Goal: Book appointment/travel/reservation

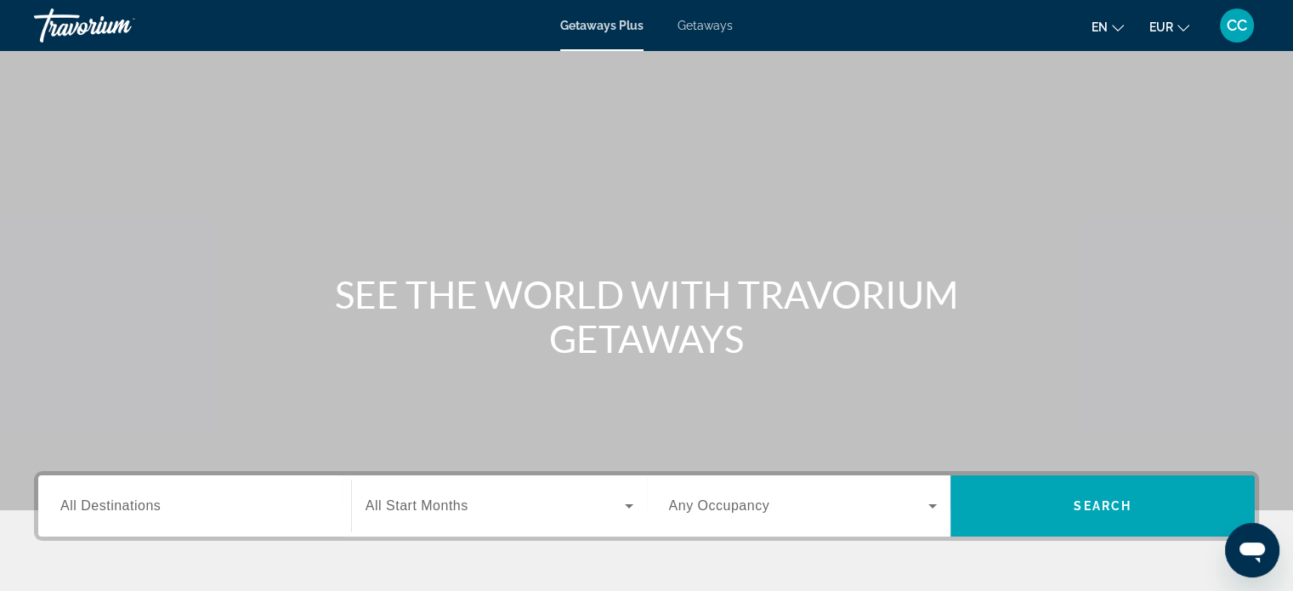
click at [250, 492] on div "Search widget" at bounding box center [194, 506] width 269 height 48
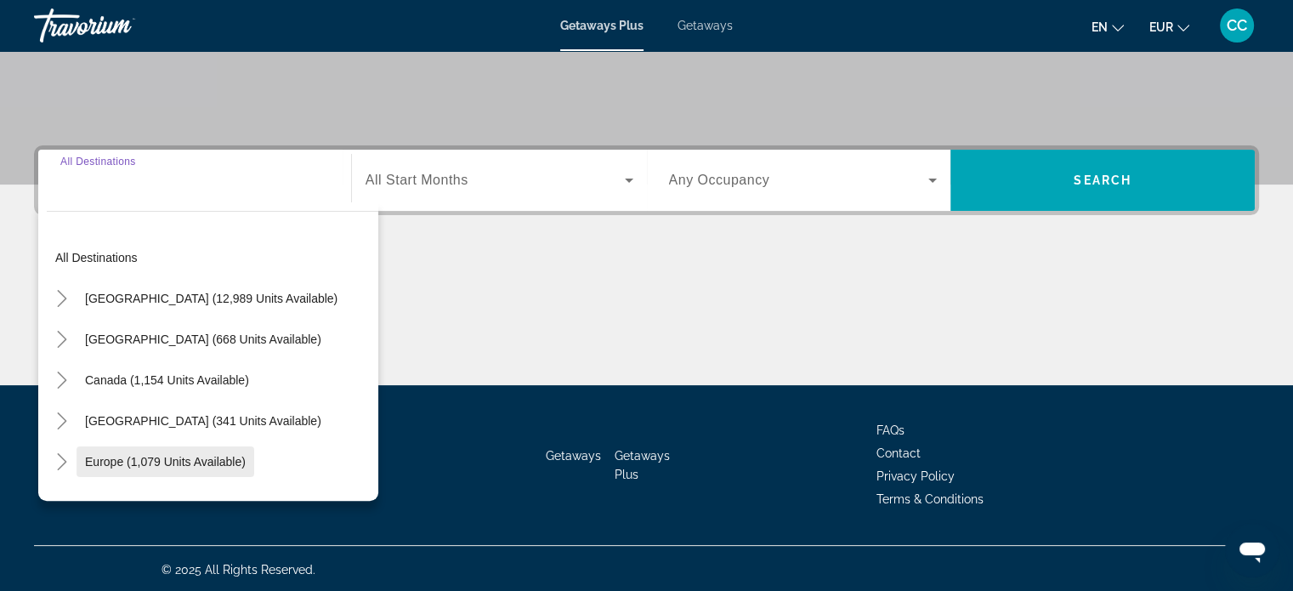
scroll to position [327, 0]
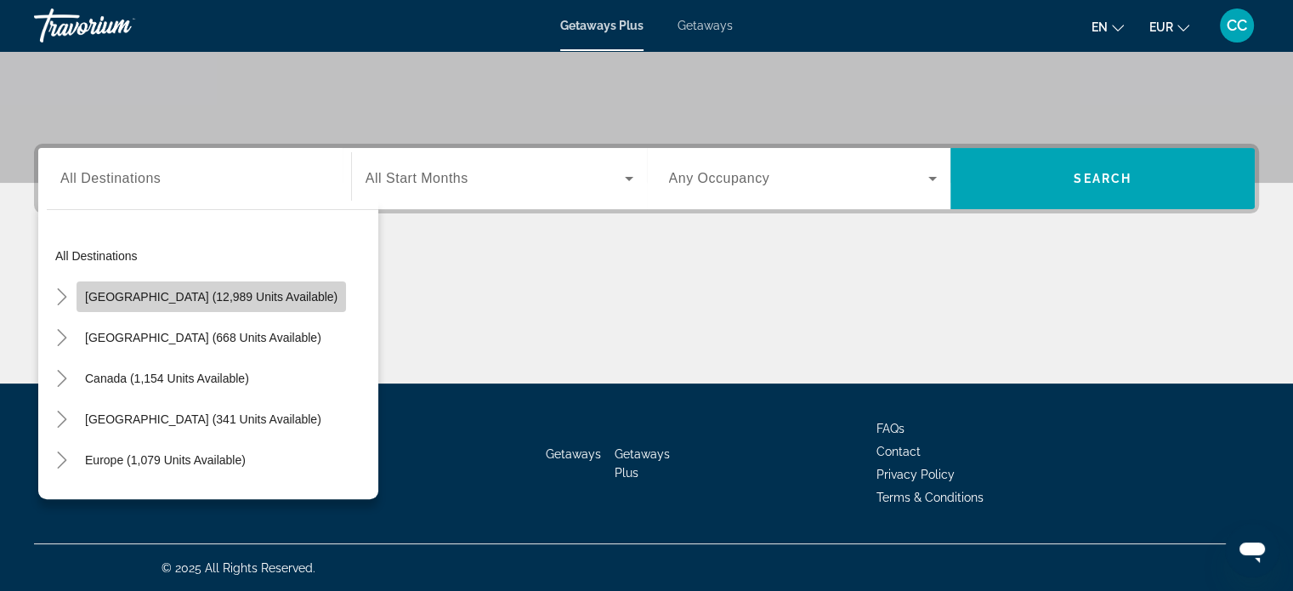
click at [260, 299] on span "[GEOGRAPHIC_DATA] (12,989 units available)" at bounding box center [211, 297] width 253 height 14
type input "**********"
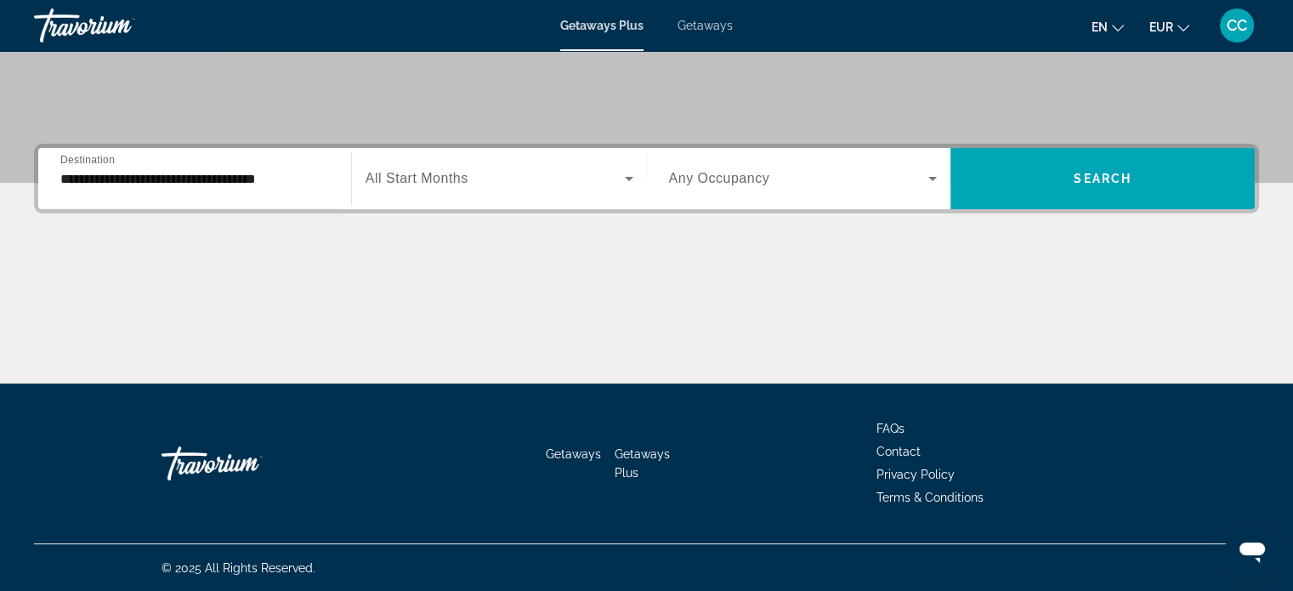
click at [524, 193] on div "Search widget" at bounding box center [500, 179] width 268 height 48
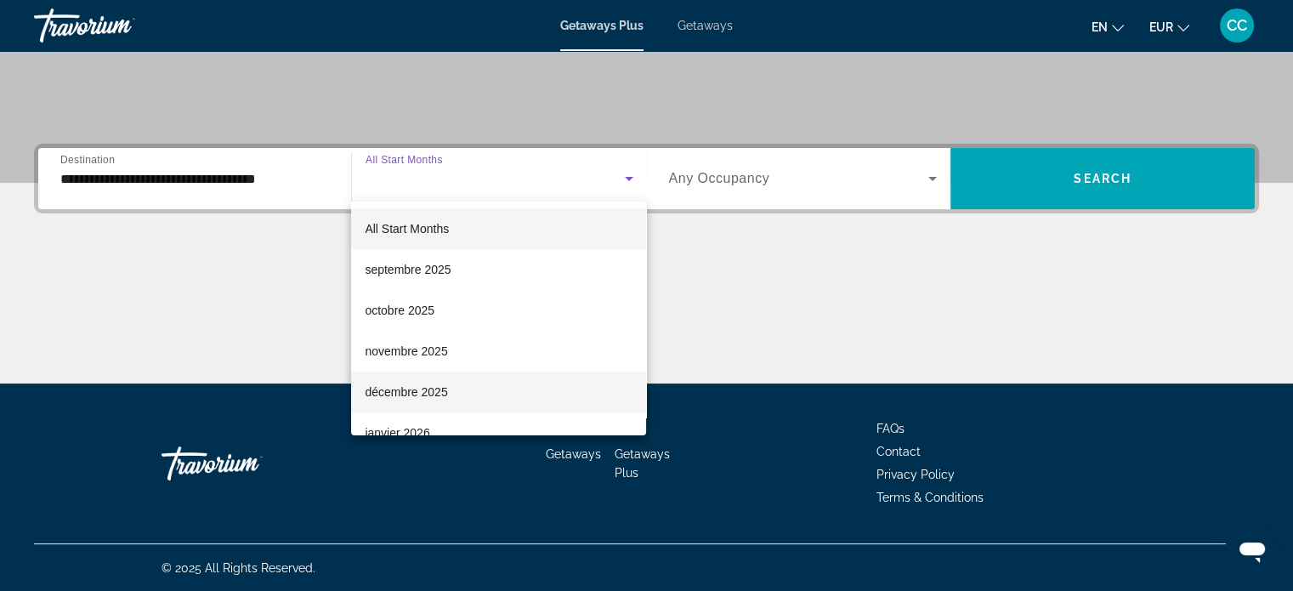
scroll to position [85, 0]
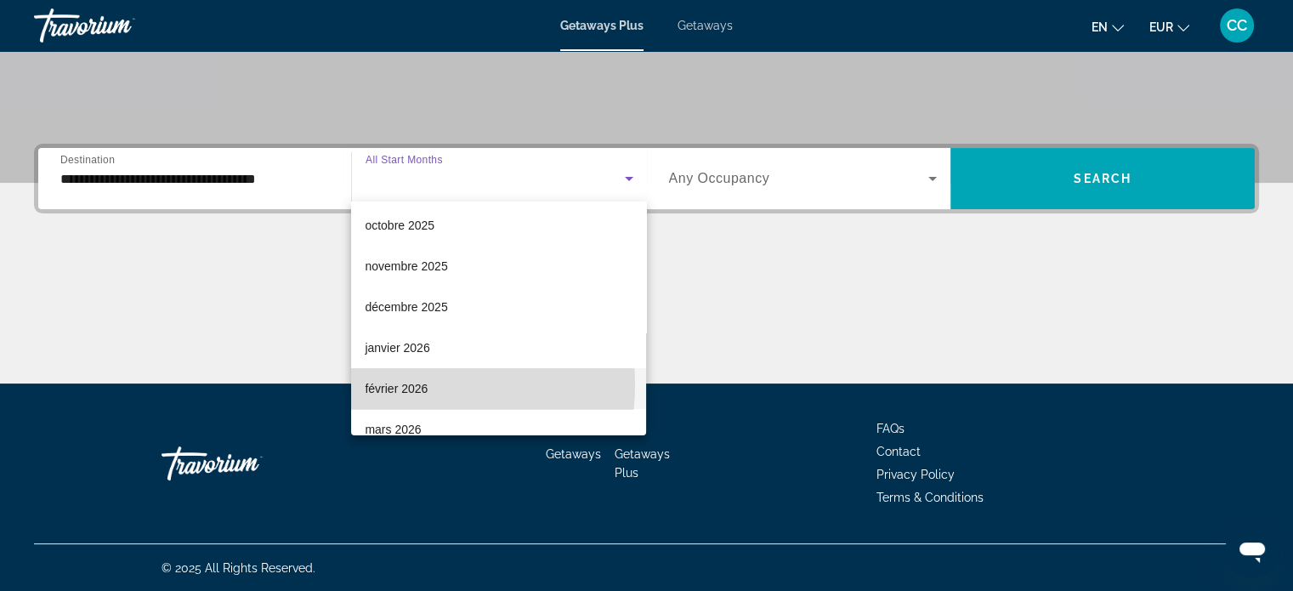
click at [393, 384] on span "février 2026" at bounding box center [396, 388] width 63 height 20
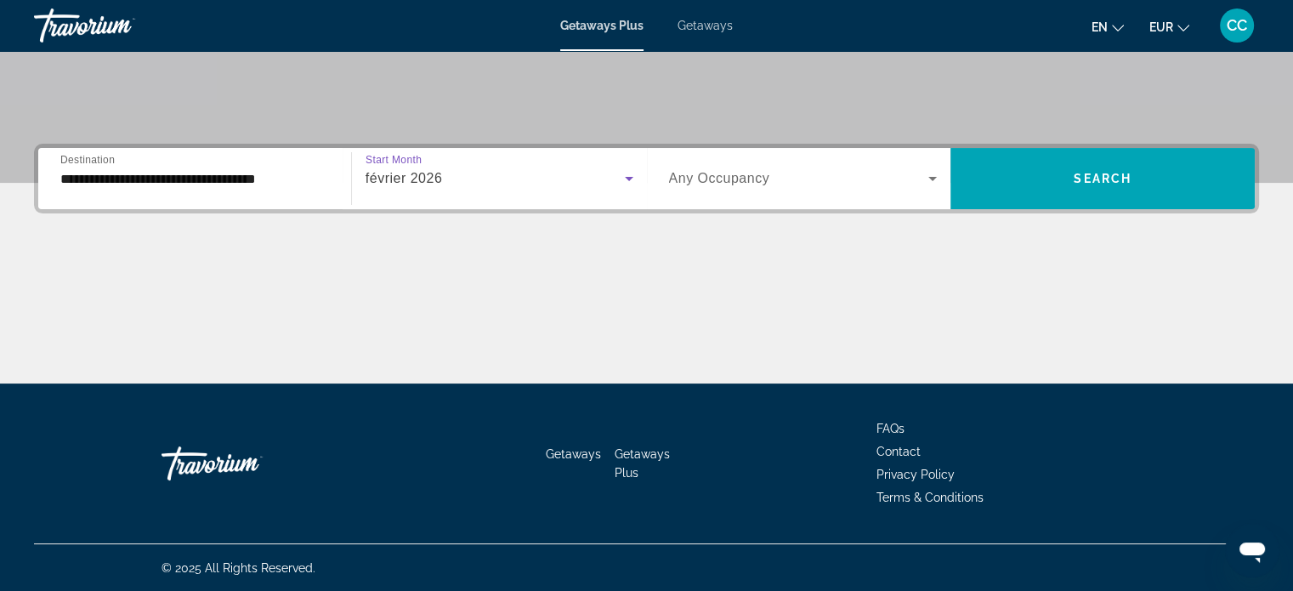
click at [930, 188] on div "Search widget" at bounding box center [803, 179] width 269 height 48
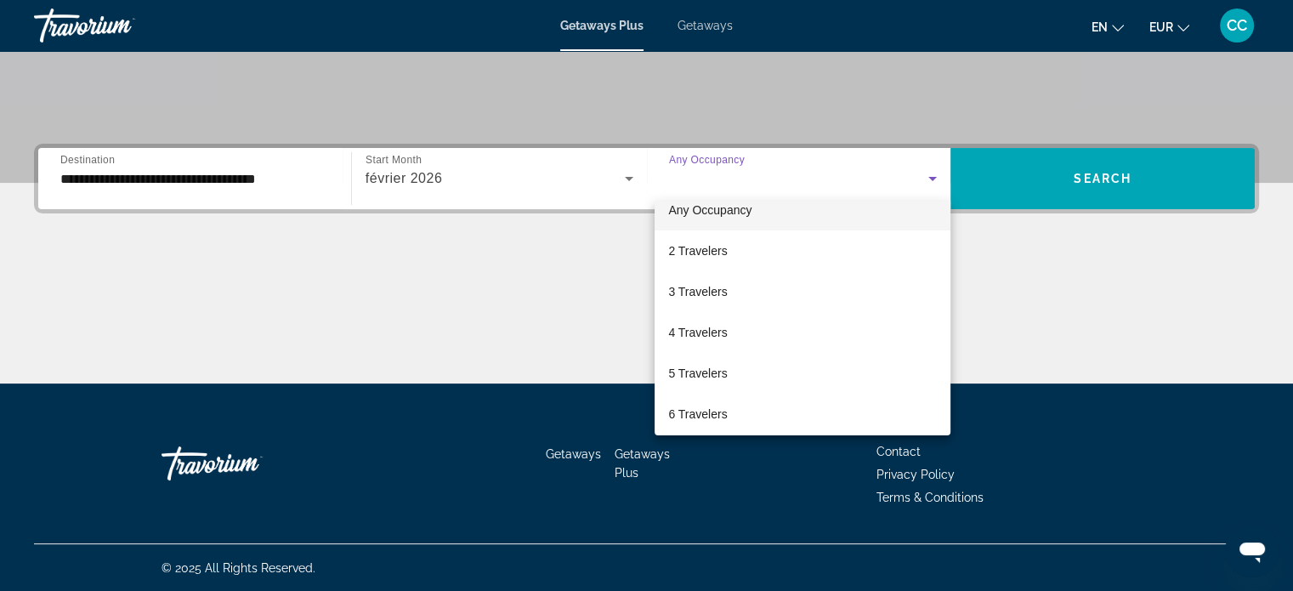
scroll to position [34, 0]
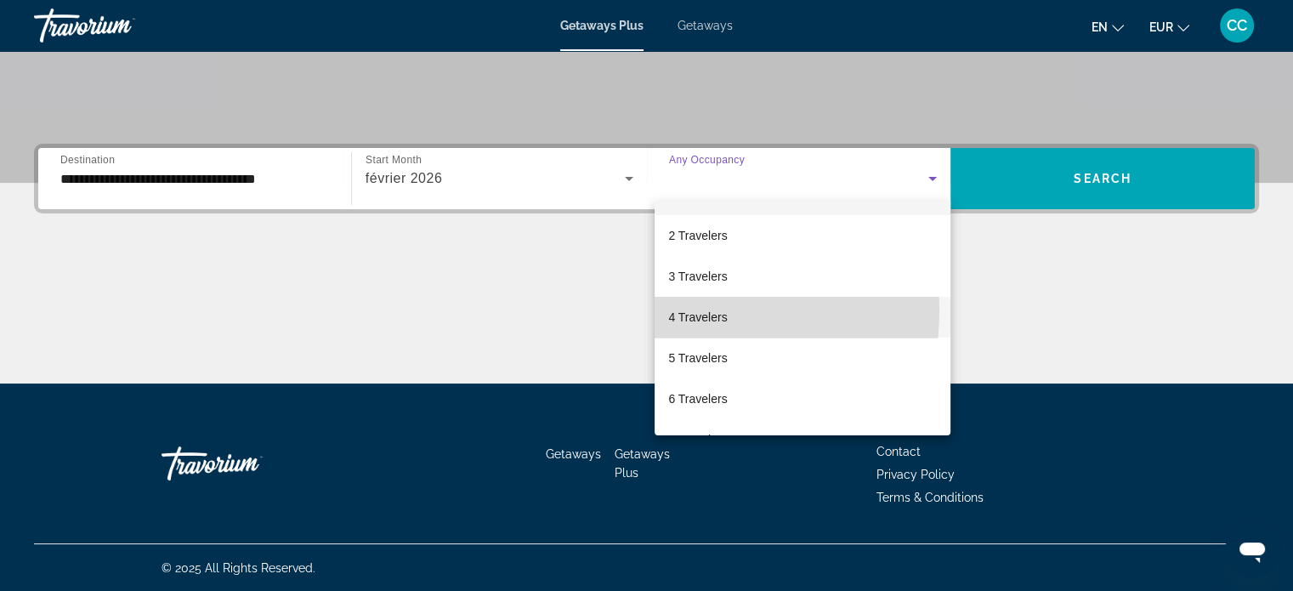
click at [681, 310] on span "4 Travelers" at bounding box center [697, 317] width 59 height 20
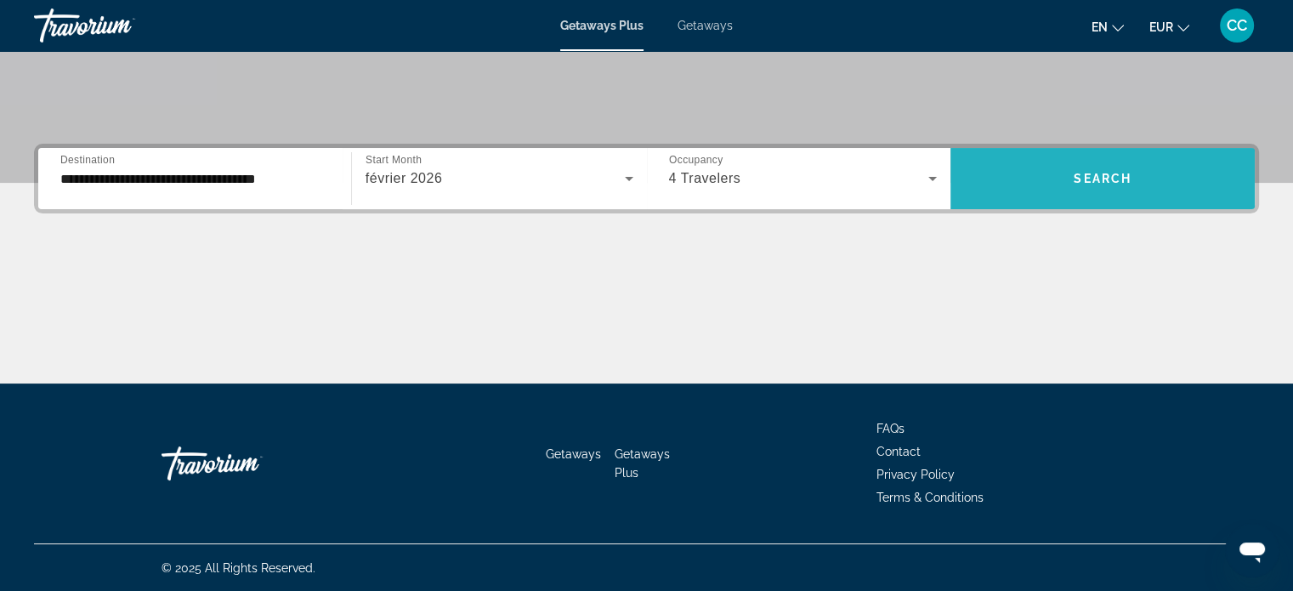
click at [1161, 174] on span "Search widget" at bounding box center [1103, 178] width 304 height 41
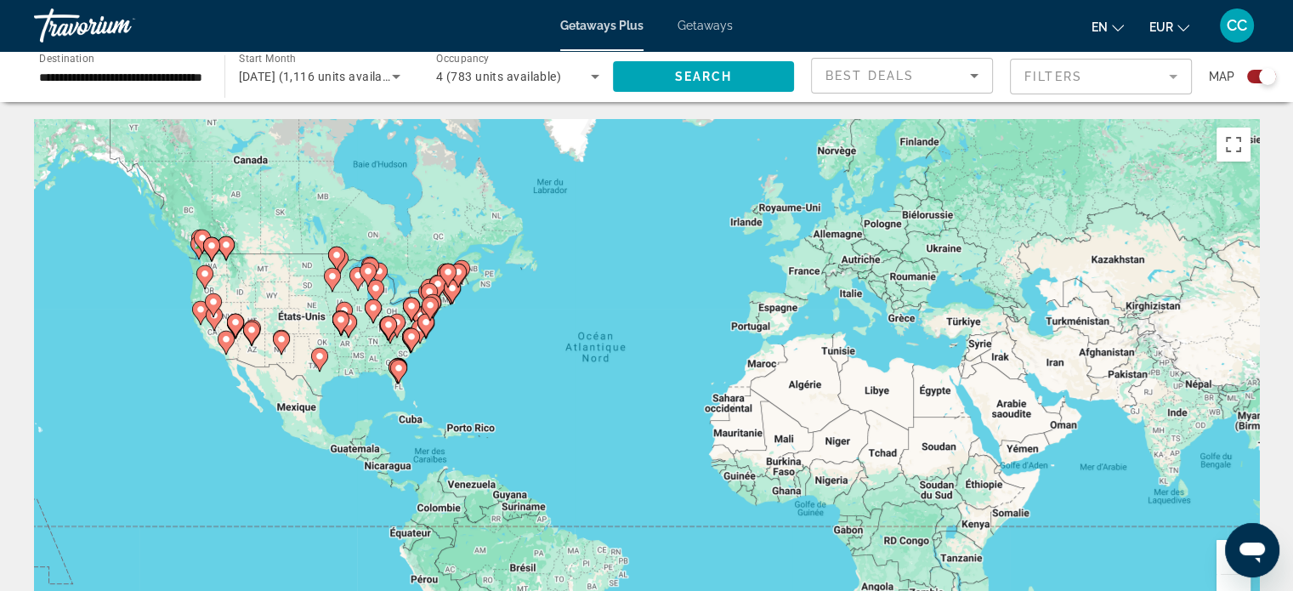
click at [412, 367] on div "Pour activer le glissement avec le clavier, appuyez sur Alt+Entrée. Une fois ce…" at bounding box center [646, 374] width 1225 height 510
click at [412, 372] on div "Pour activer le glissement avec le clavier, appuyez sur Alt+Entrée. Une fois ce…" at bounding box center [646, 374] width 1225 height 510
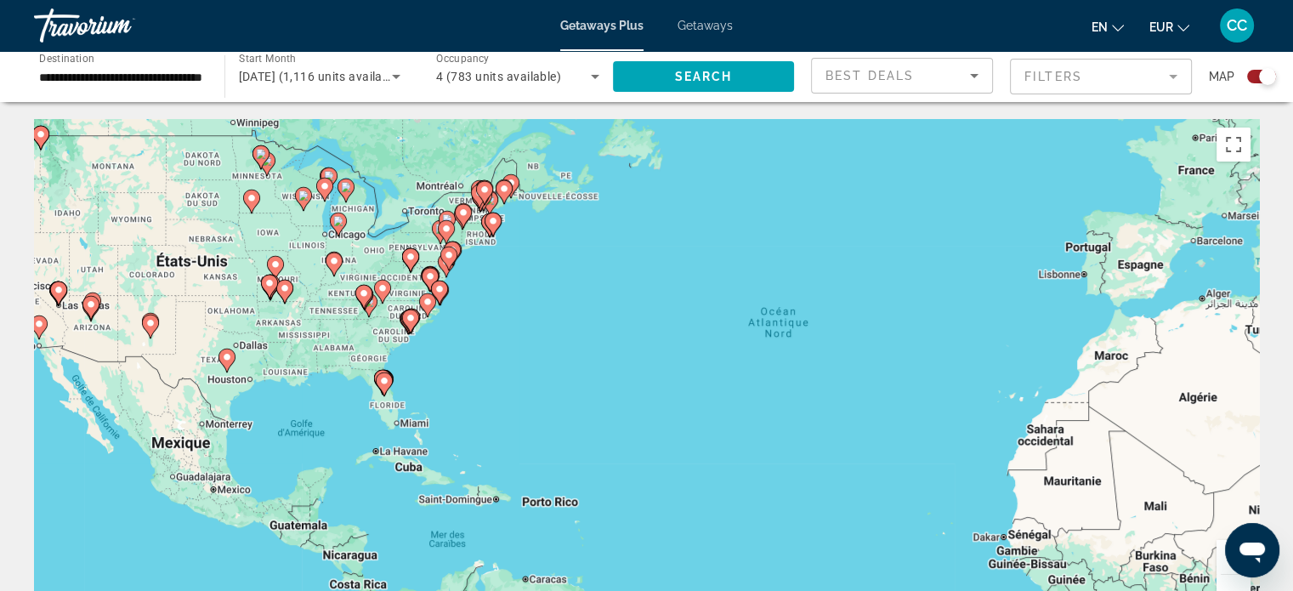
click at [384, 383] on image "Main content" at bounding box center [384, 381] width 10 height 10
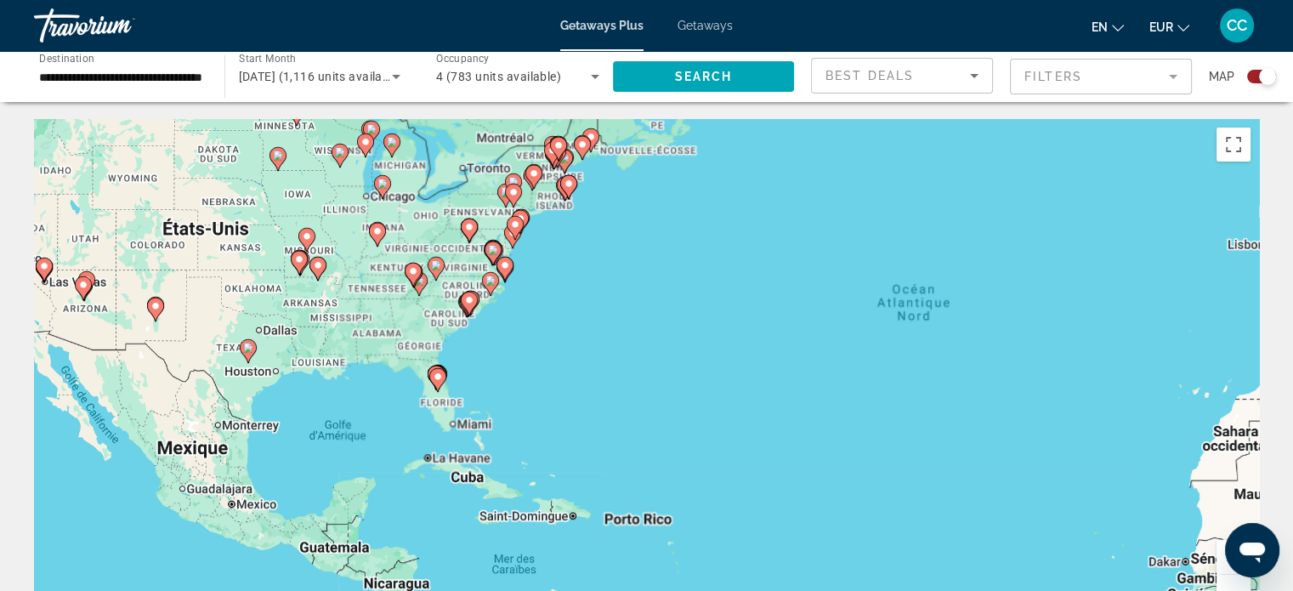
click at [384, 383] on div "Pour naviguer, appuyez sur les touches fléchées. Pour activer le glissement ave…" at bounding box center [646, 374] width 1225 height 510
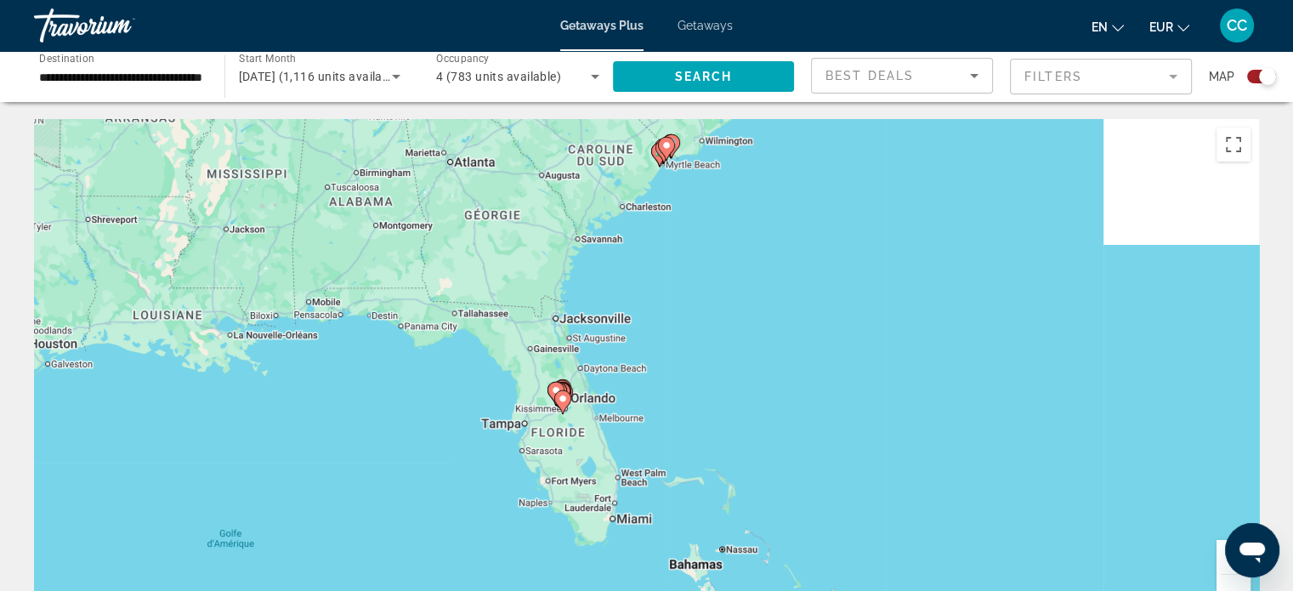
drag, startPoint x: 676, startPoint y: 397, endPoint x: 491, endPoint y: 421, distance: 186.0
click at [491, 421] on div "Pour activer le glissement avec le clavier, appuyez sur Alt+Entrée. Une fois ce…" at bounding box center [646, 374] width 1225 height 510
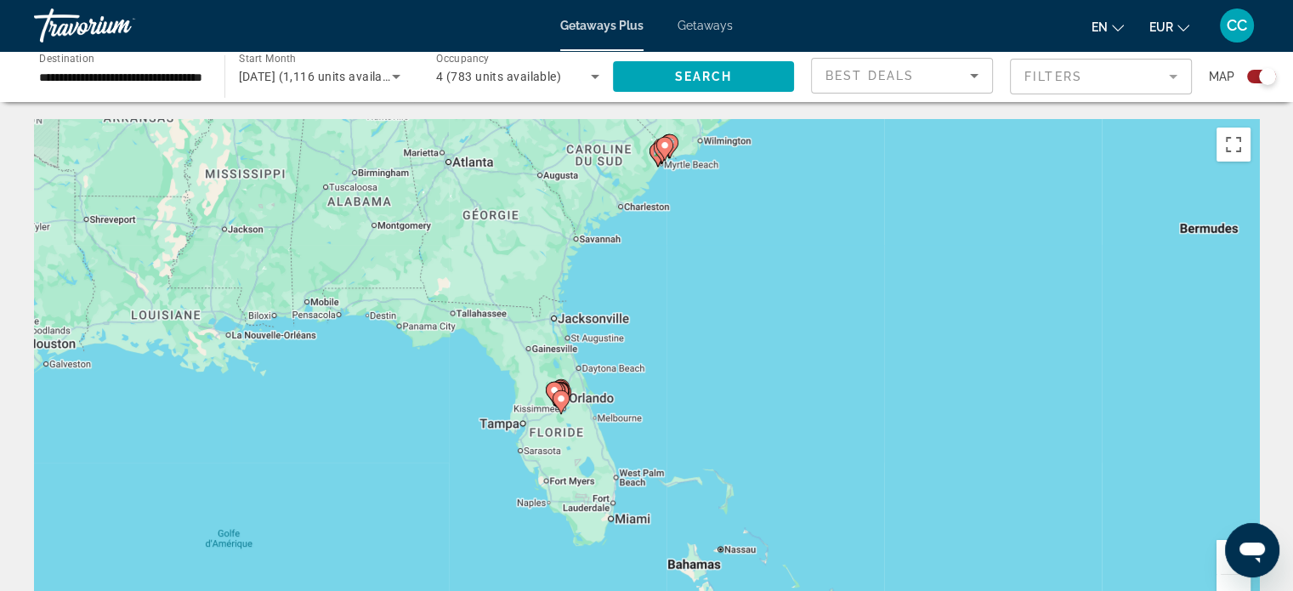
click at [565, 397] on image "Main content" at bounding box center [561, 399] width 10 height 10
click at [565, 397] on div "Pour activer le glissement avec le clavier, appuyez sur Alt+Entrée. Une fois ce…" at bounding box center [646, 374] width 1225 height 510
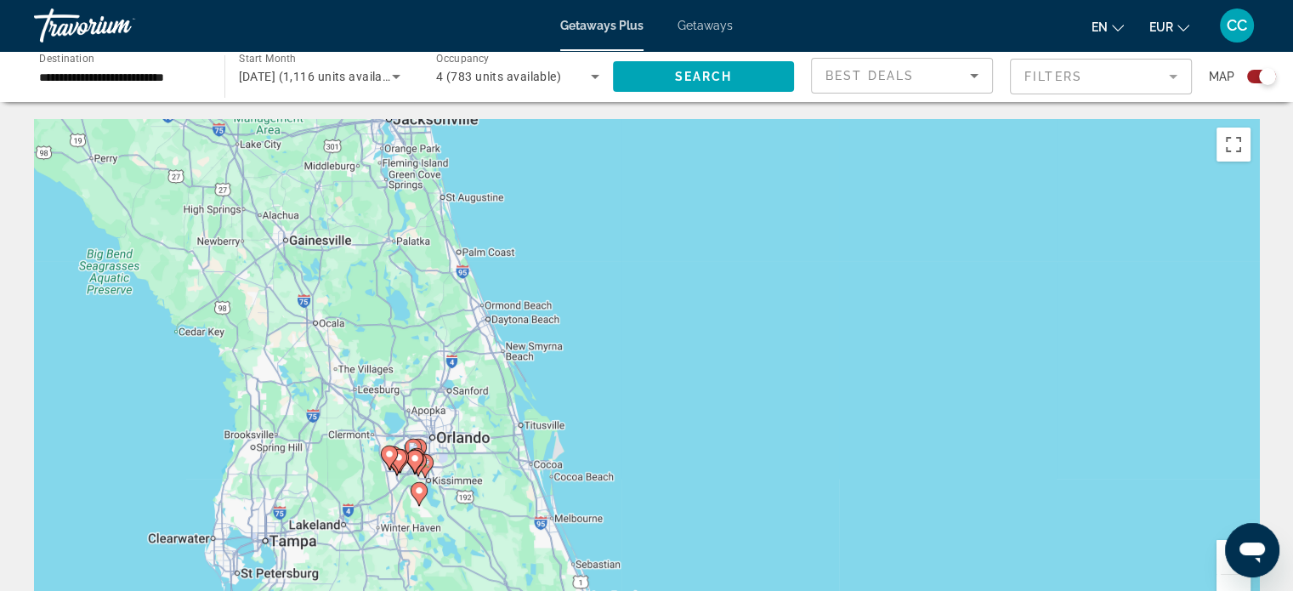
click at [423, 440] on gmp-advanced-marker "Main content" at bounding box center [418, 451] width 17 height 26
type input "**********"
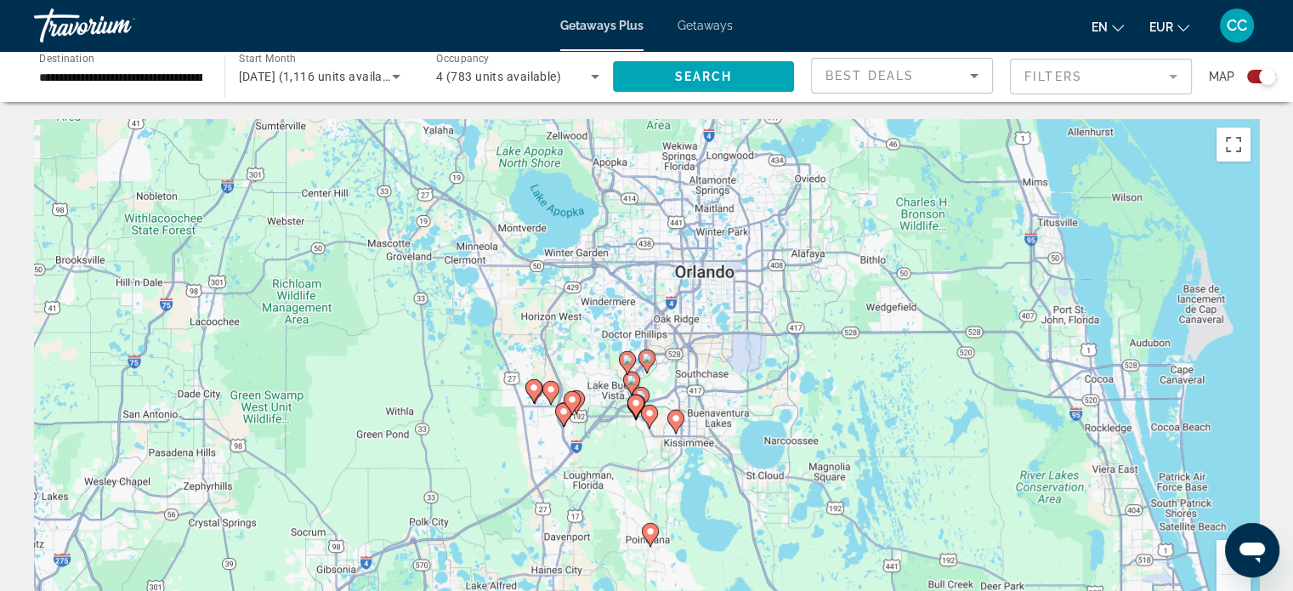
click at [646, 361] on image "Main content" at bounding box center [647, 358] width 10 height 10
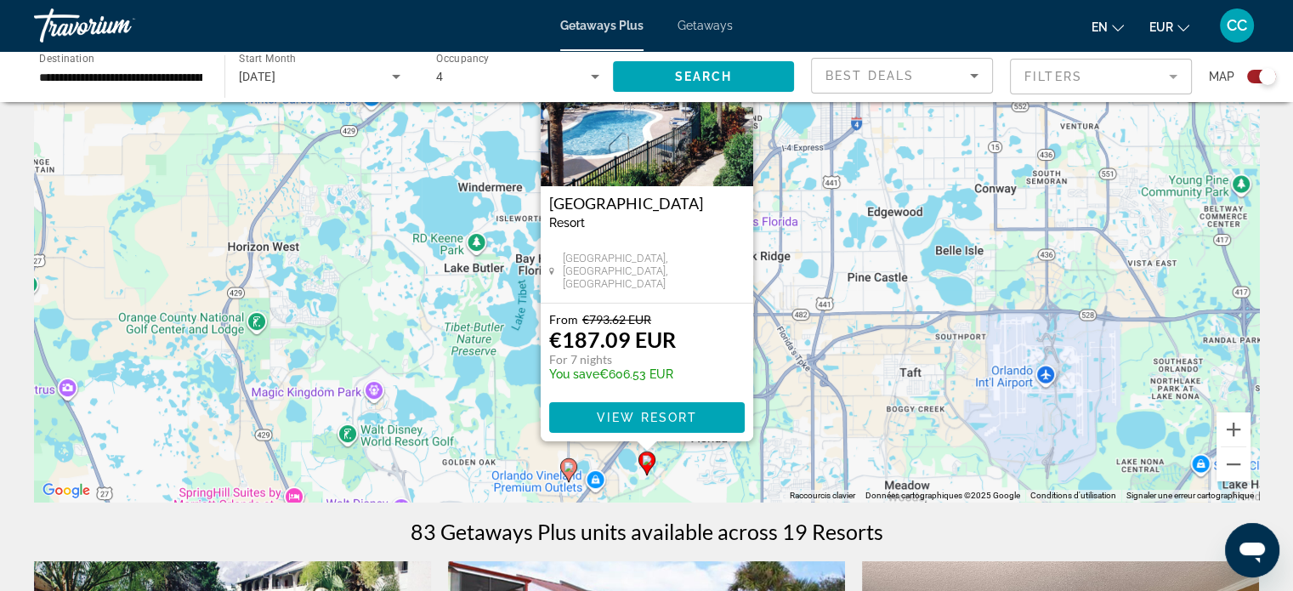
scroll to position [170, 0]
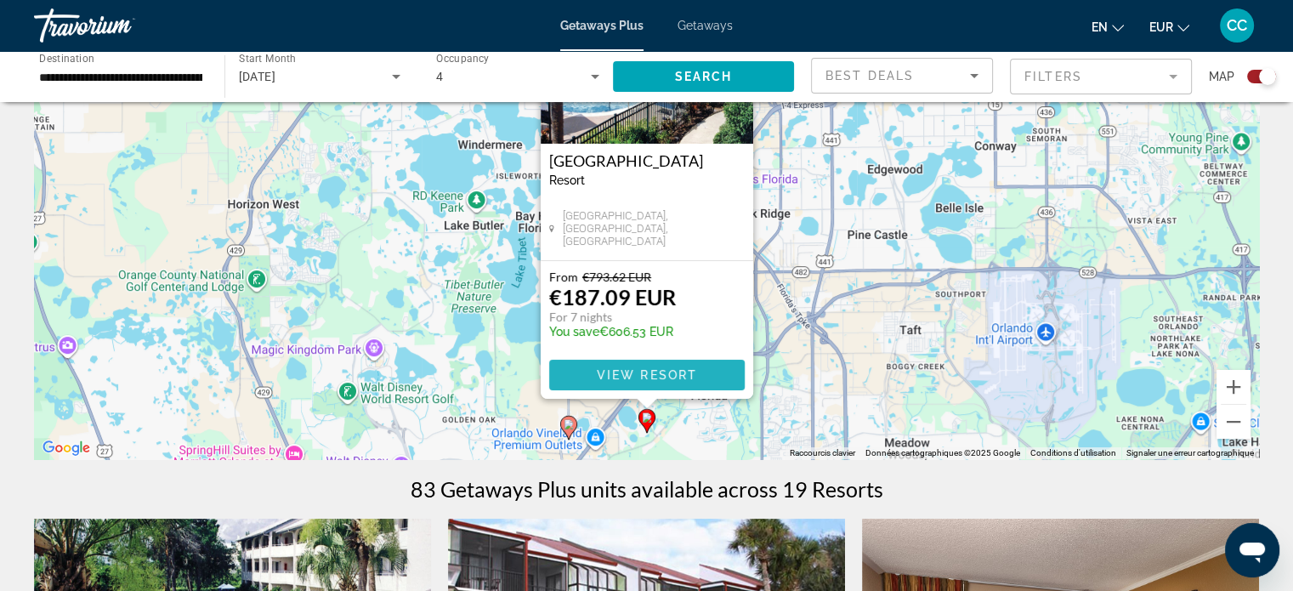
click at [685, 377] on span "View Resort" at bounding box center [646, 375] width 100 height 14
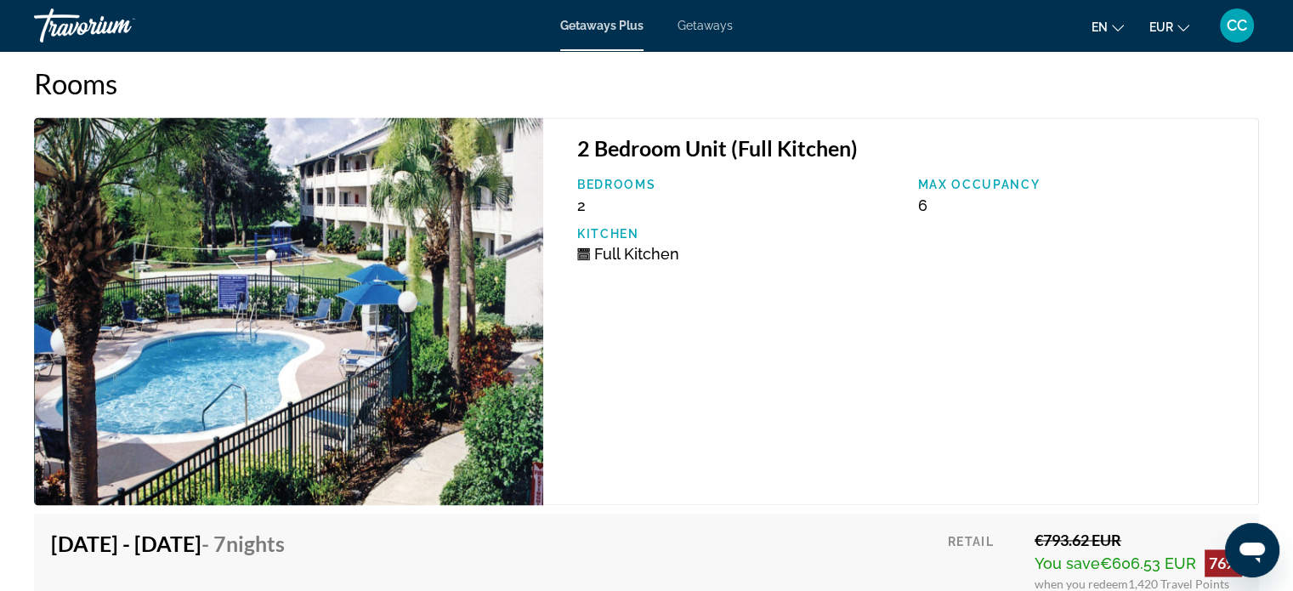
scroll to position [2551, 0]
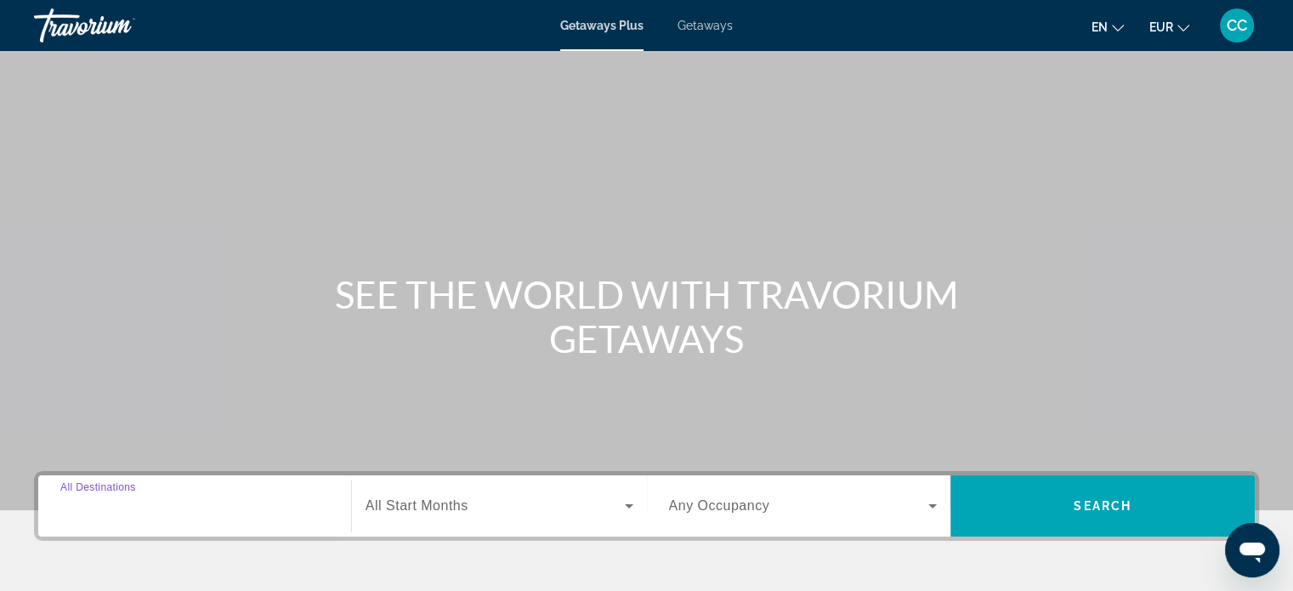
click at [177, 499] on input "Destination All Destinations" at bounding box center [194, 507] width 269 height 20
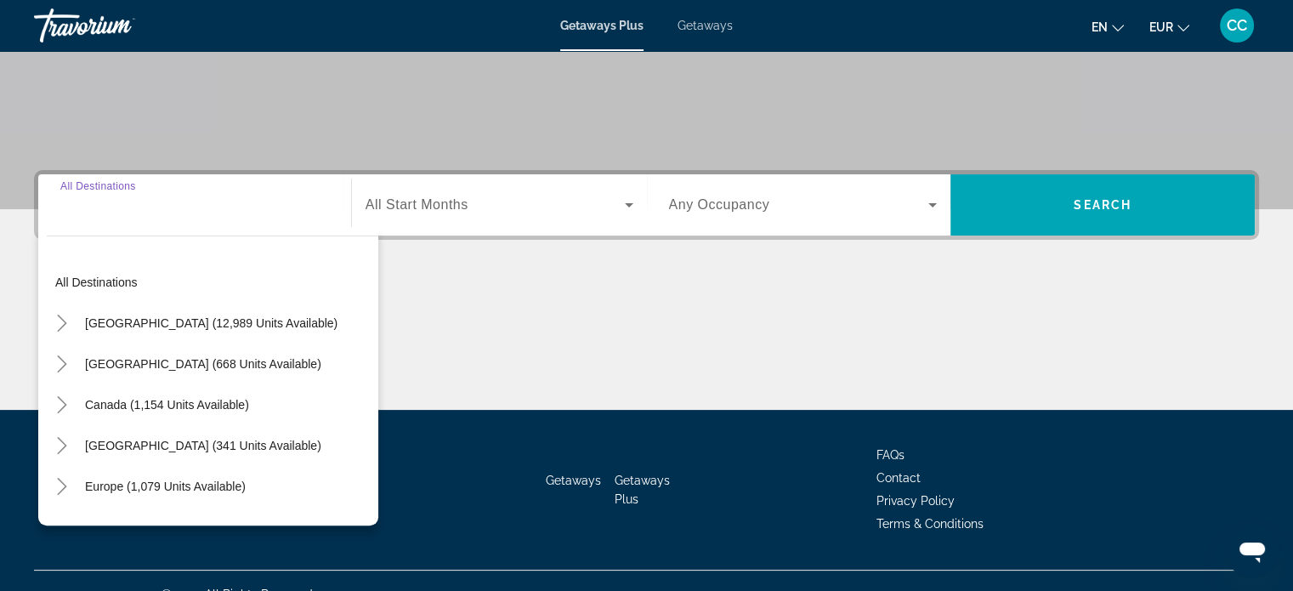
scroll to position [327, 0]
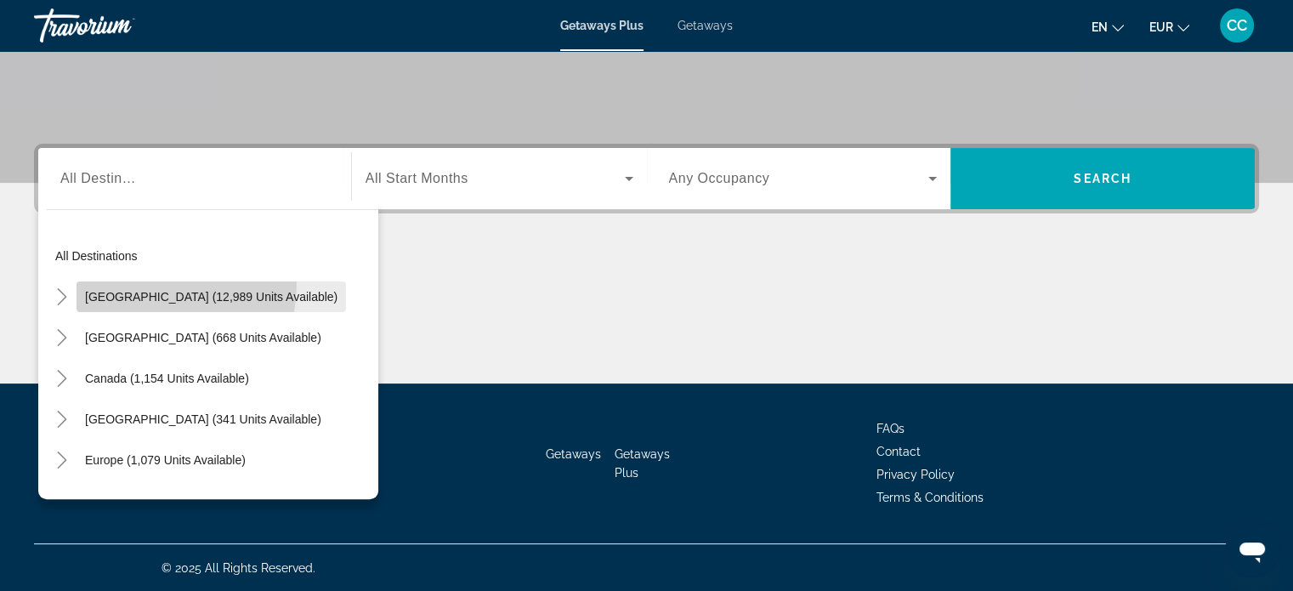
click at [109, 280] on span "Search widget" at bounding box center [212, 296] width 270 height 41
type input "**********"
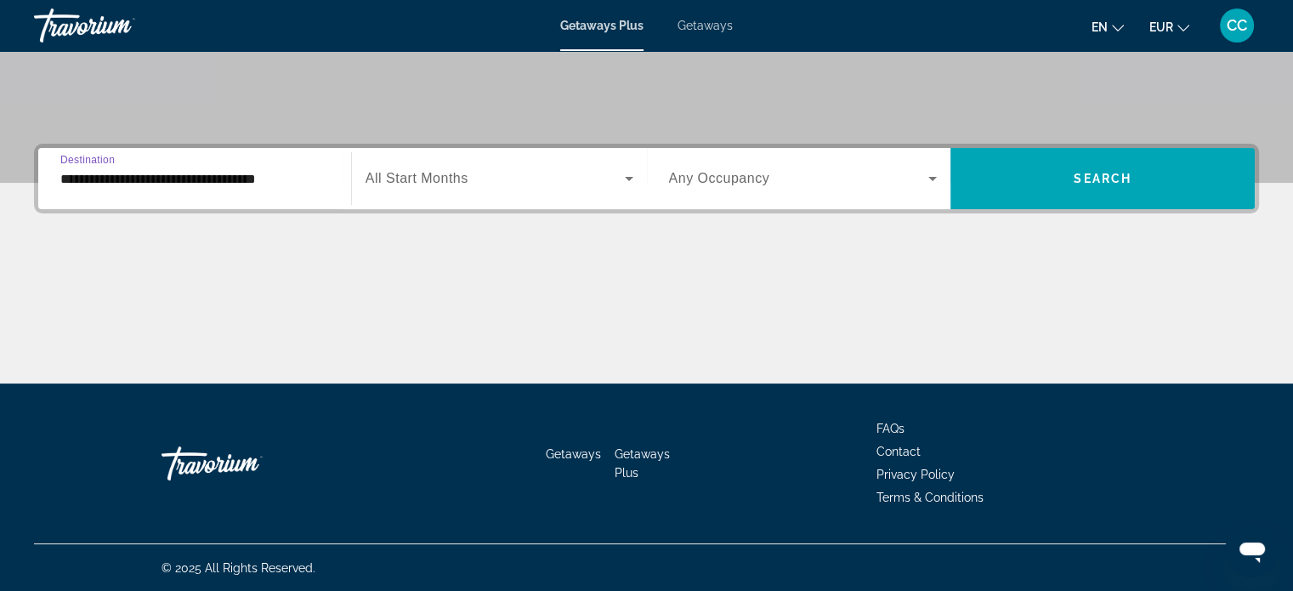
click at [572, 185] on span "Search widget" at bounding box center [495, 178] width 259 height 20
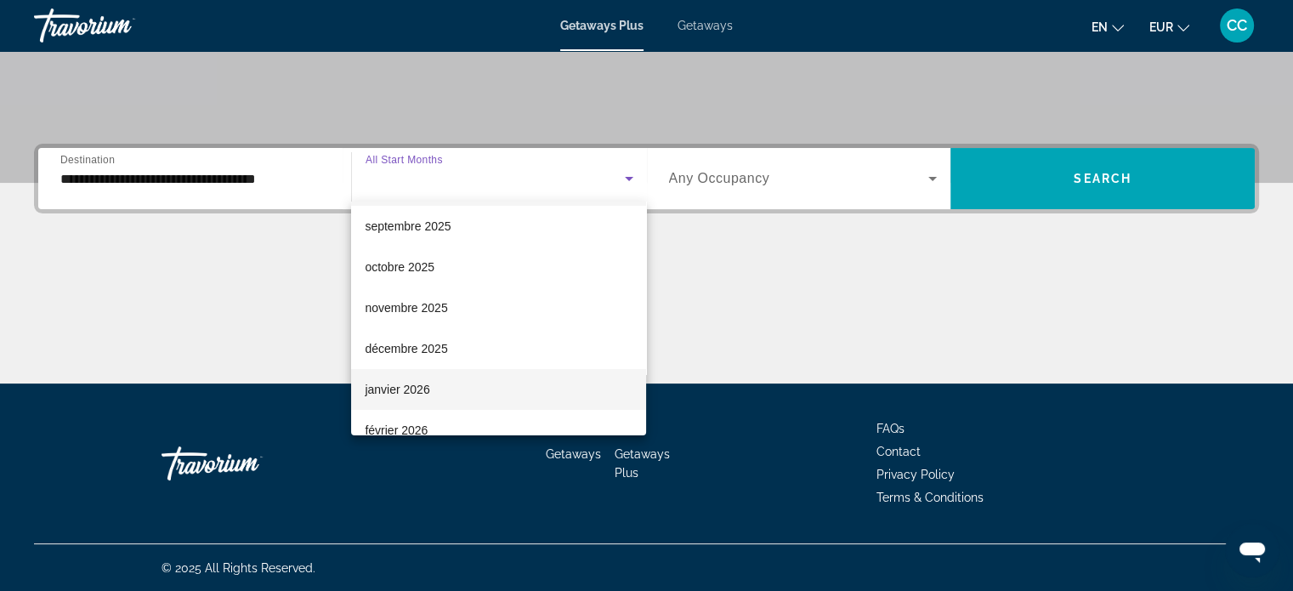
scroll to position [85, 0]
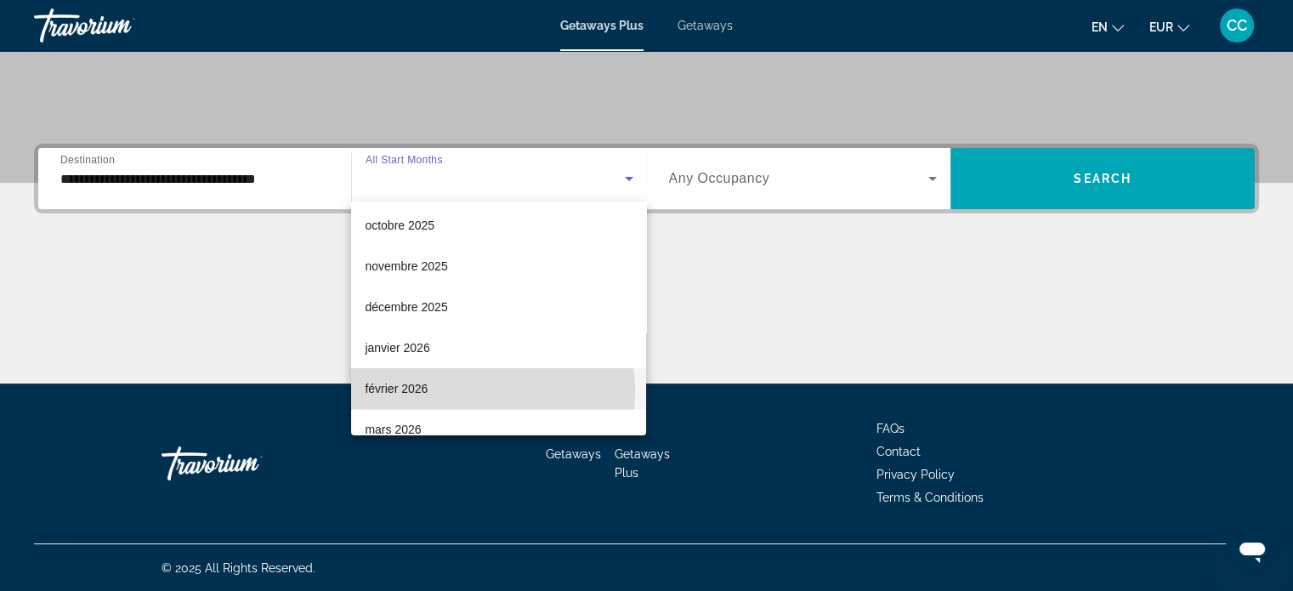
click at [458, 391] on mat-option "février 2026" at bounding box center [498, 388] width 295 height 41
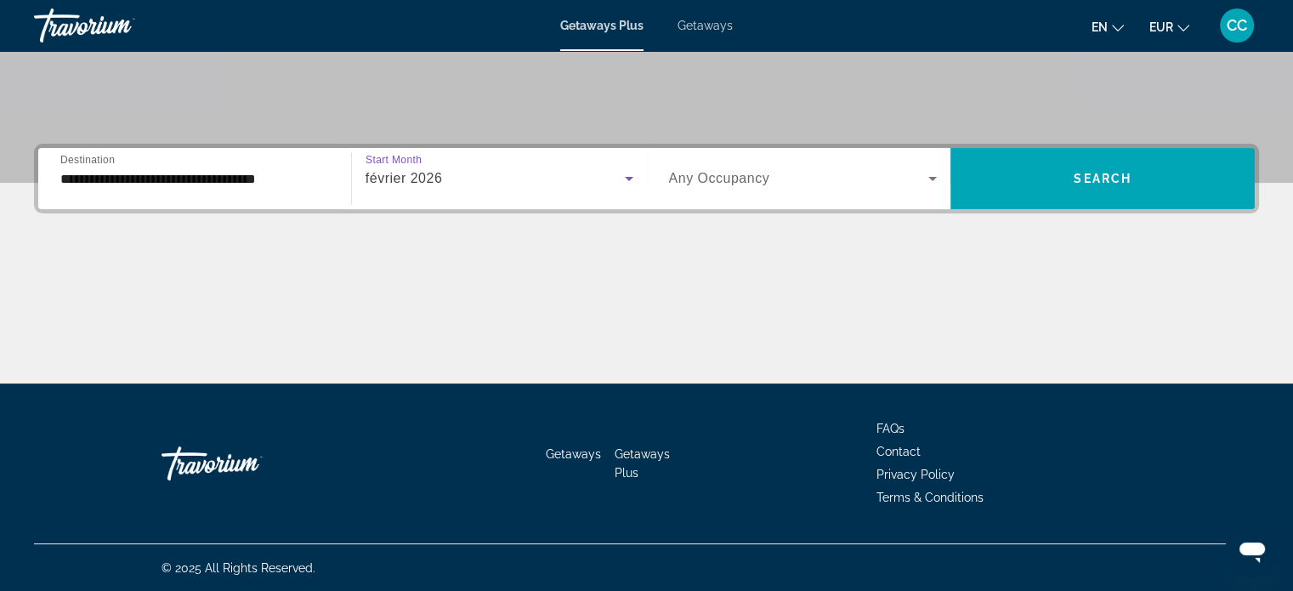
click at [859, 190] on div "Search widget" at bounding box center [803, 179] width 269 height 48
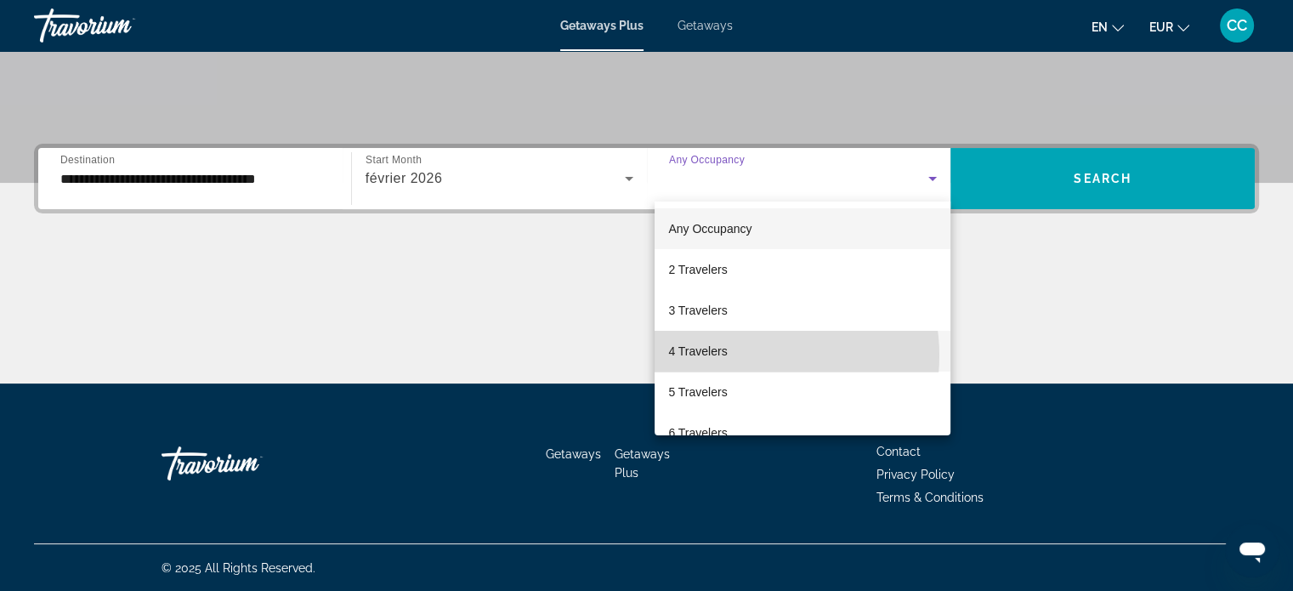
click at [746, 355] on mat-option "4 Travelers" at bounding box center [803, 351] width 296 height 41
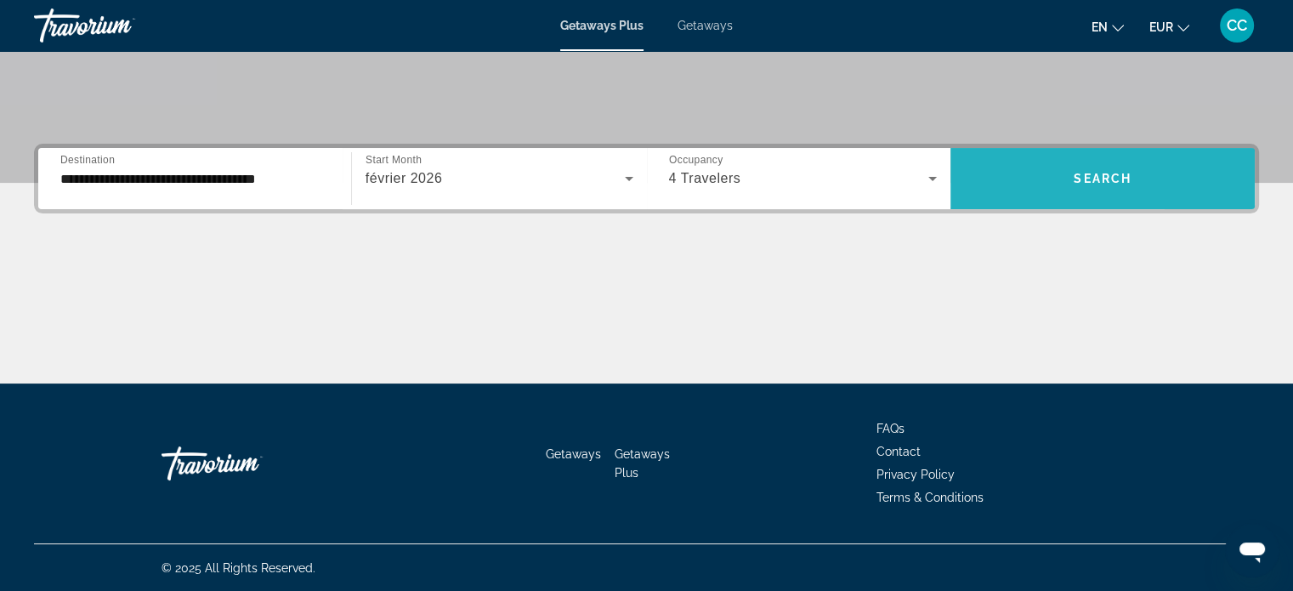
click at [1178, 173] on span "Search widget" at bounding box center [1103, 178] width 304 height 41
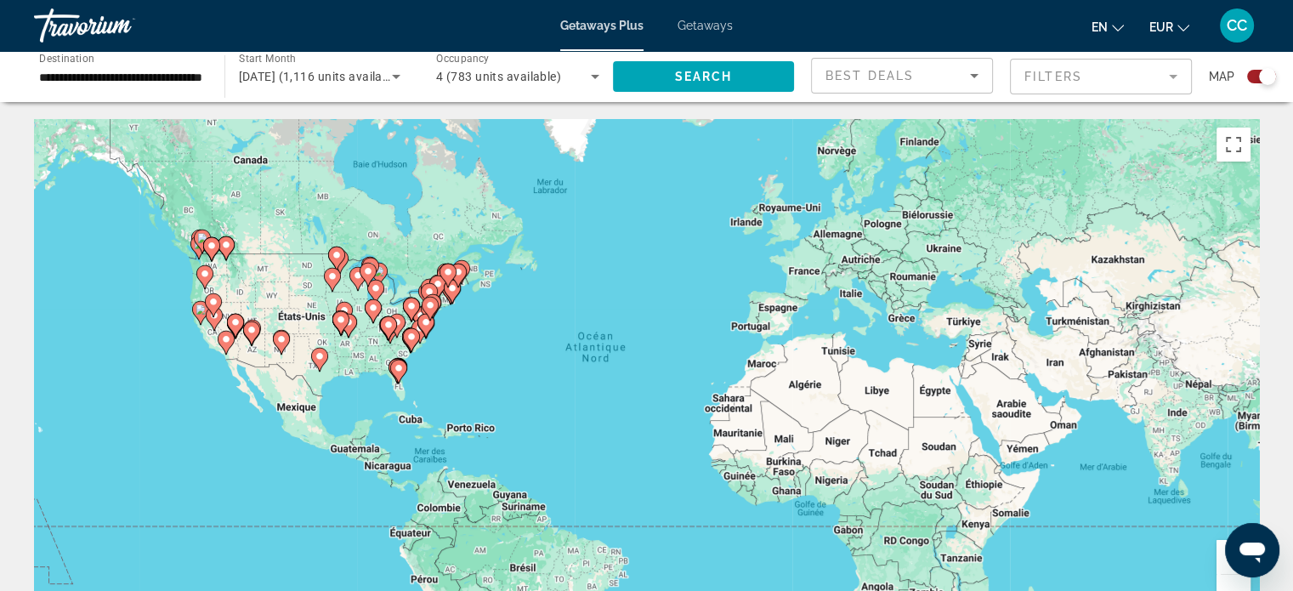
click at [400, 389] on div "Pour activer le glissement avec le clavier, appuyez sur Alt+Entrée. Une fois ce…" at bounding box center [646, 374] width 1225 height 510
click at [400, 367] on image "Main content" at bounding box center [399, 368] width 10 height 10
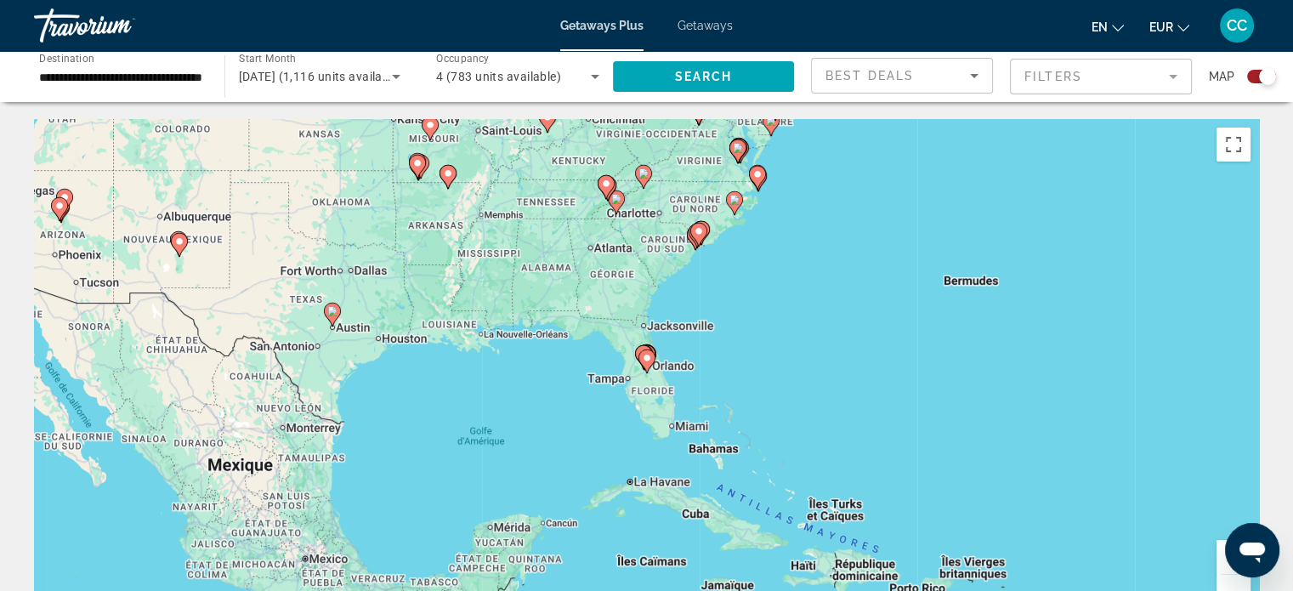
click at [652, 361] on icon "Main content" at bounding box center [646, 361] width 15 height 22
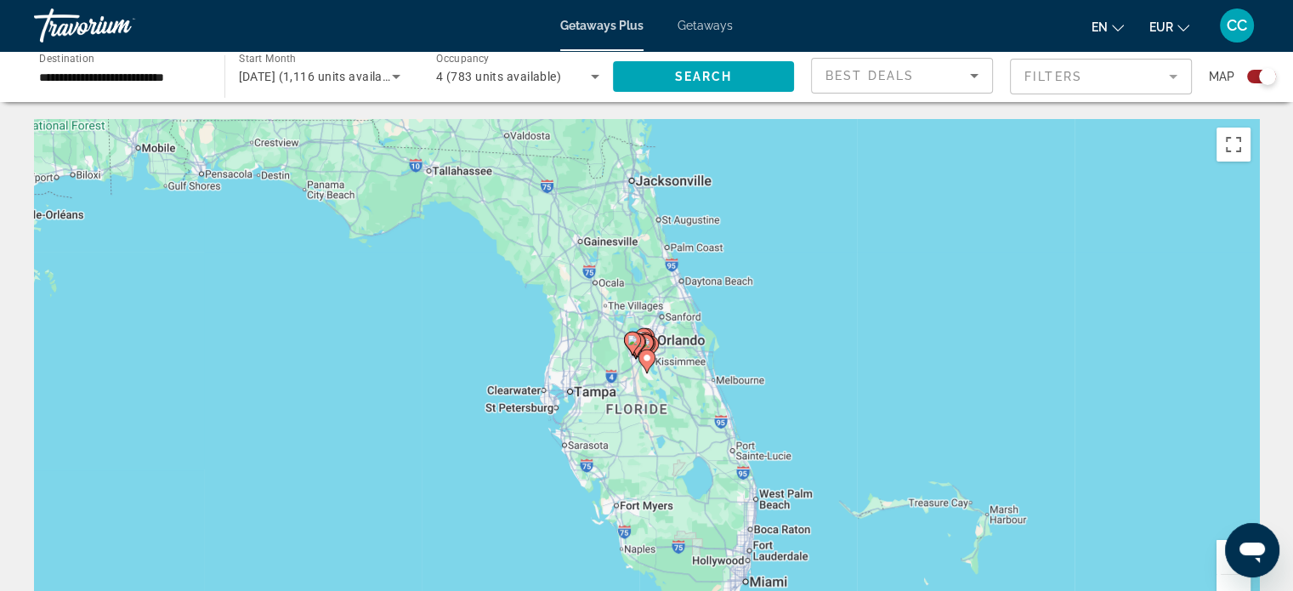
click at [669, 356] on div "Pour naviguer, appuyez sur les touches fléchées. Pour activer le glissement ave…" at bounding box center [646, 374] width 1225 height 510
click at [662, 337] on div "Pour activer le glissement avec le clavier, appuyez sur Alt+Entrée. Une fois ce…" at bounding box center [646, 374] width 1225 height 510
click at [650, 332] on gmp-advanced-marker "Main content" at bounding box center [645, 345] width 17 height 26
type input "**********"
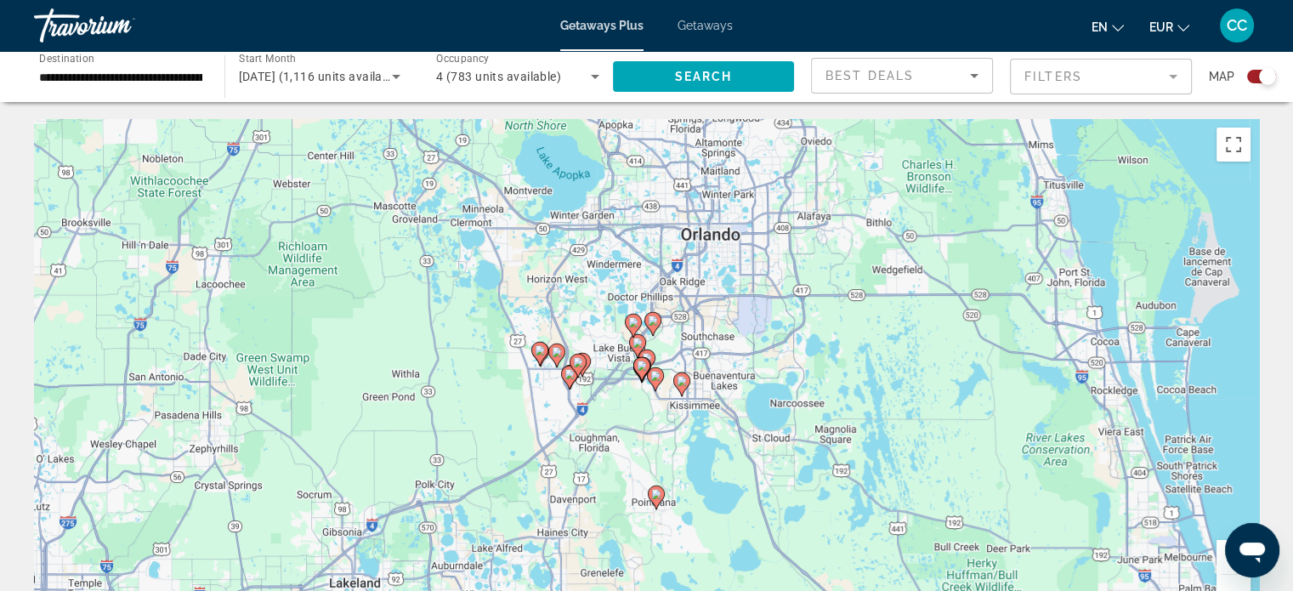
click at [629, 327] on icon "Main content" at bounding box center [632, 326] width 15 height 22
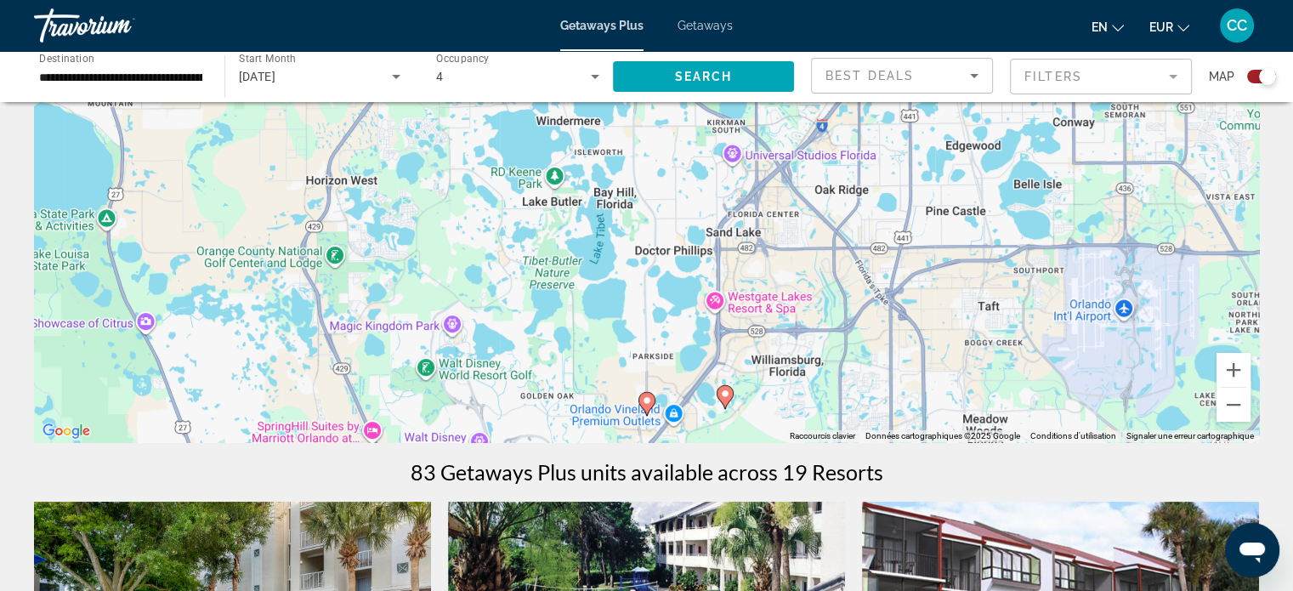
scroll to position [85, 0]
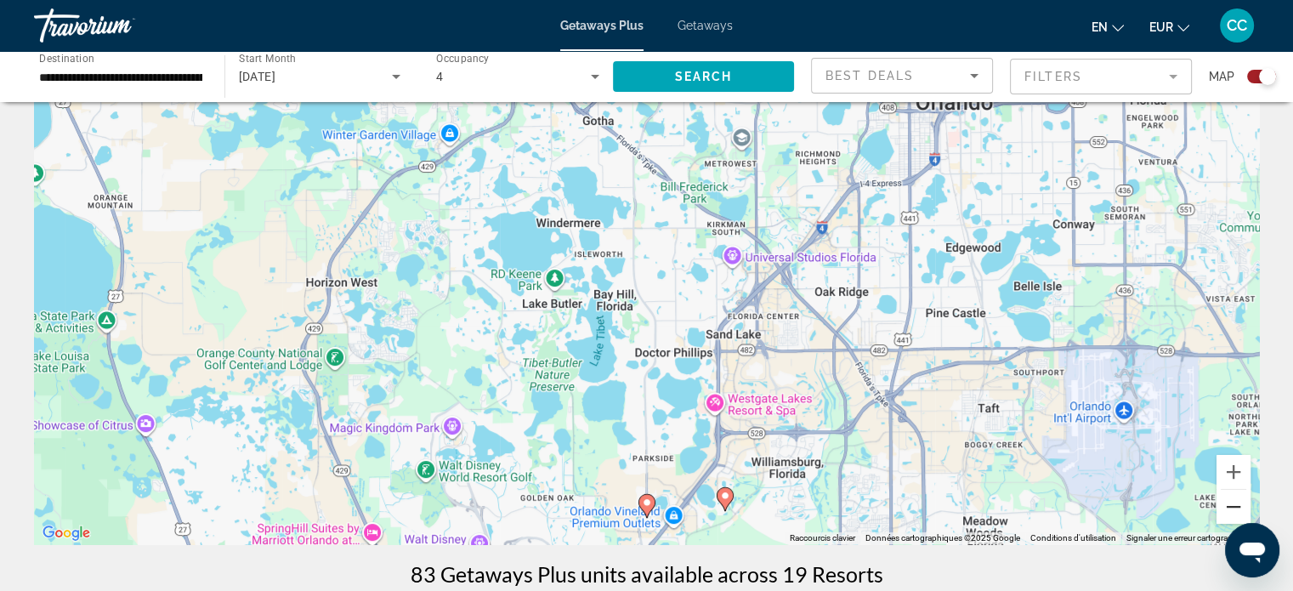
click at [1241, 501] on button "Zoom arrière" at bounding box center [1234, 507] width 34 height 34
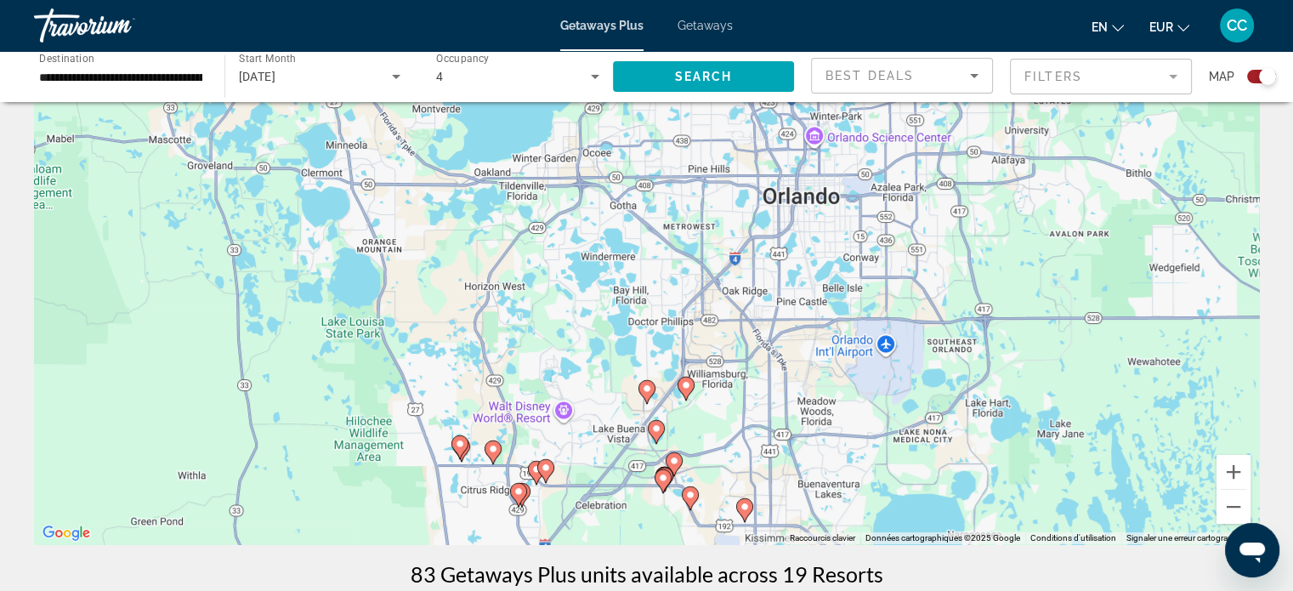
click at [647, 390] on image "Main content" at bounding box center [647, 388] width 10 height 10
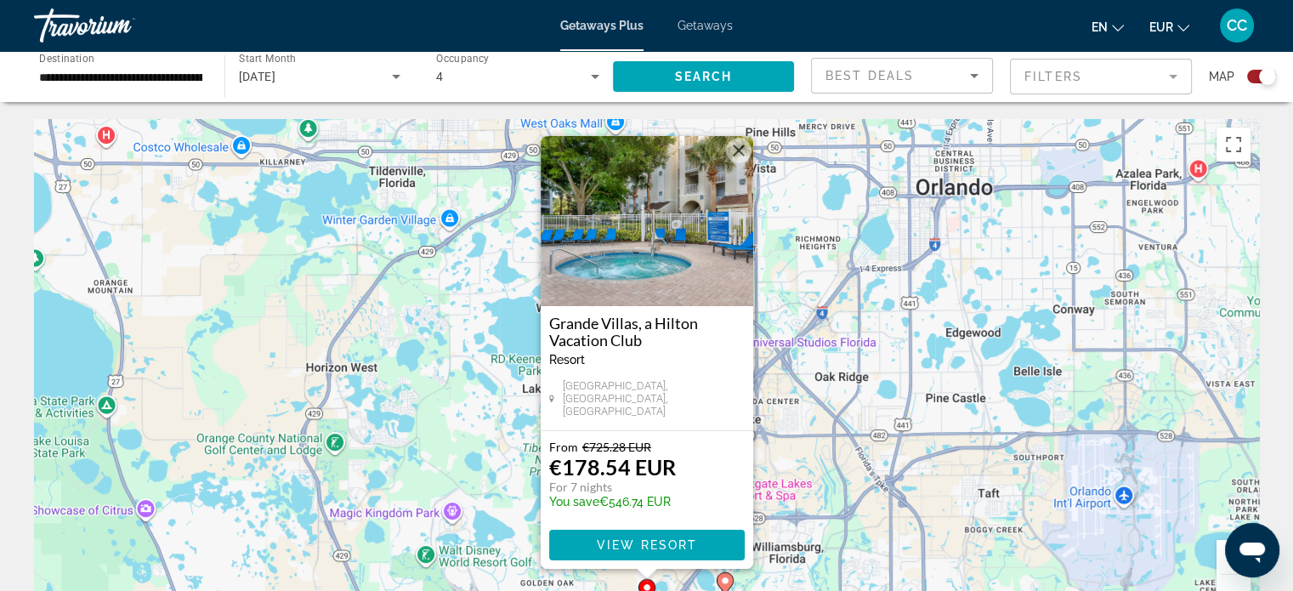
scroll to position [34, 0]
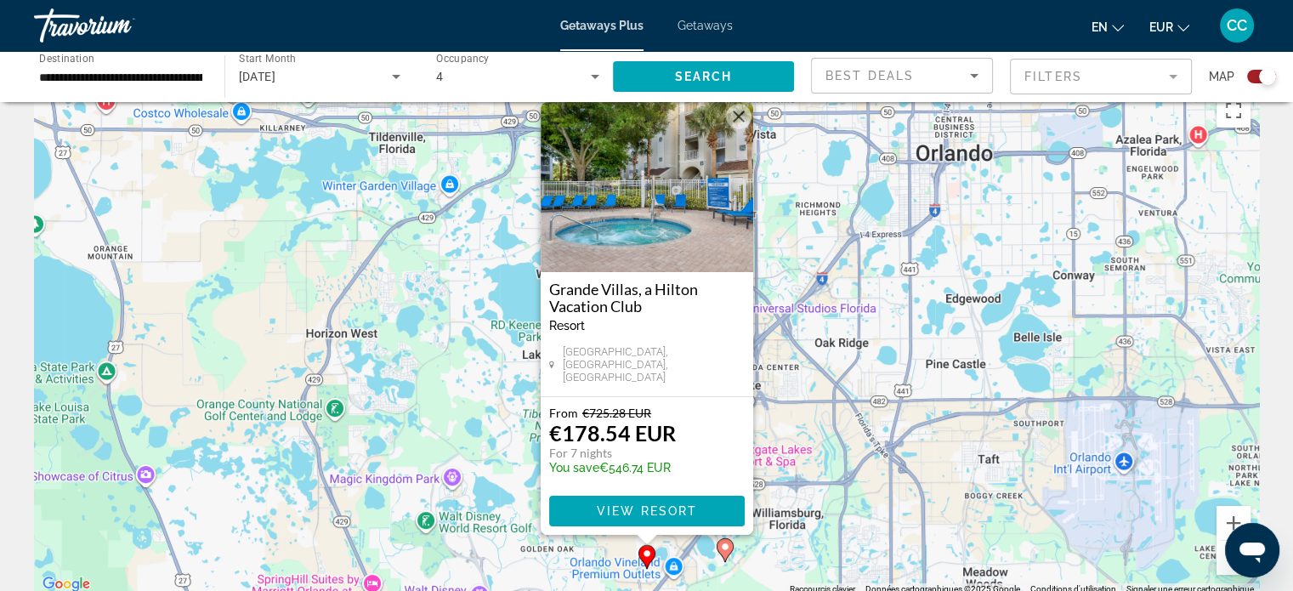
click at [1219, 569] on button "Zoom arrière" at bounding box center [1234, 558] width 34 height 34
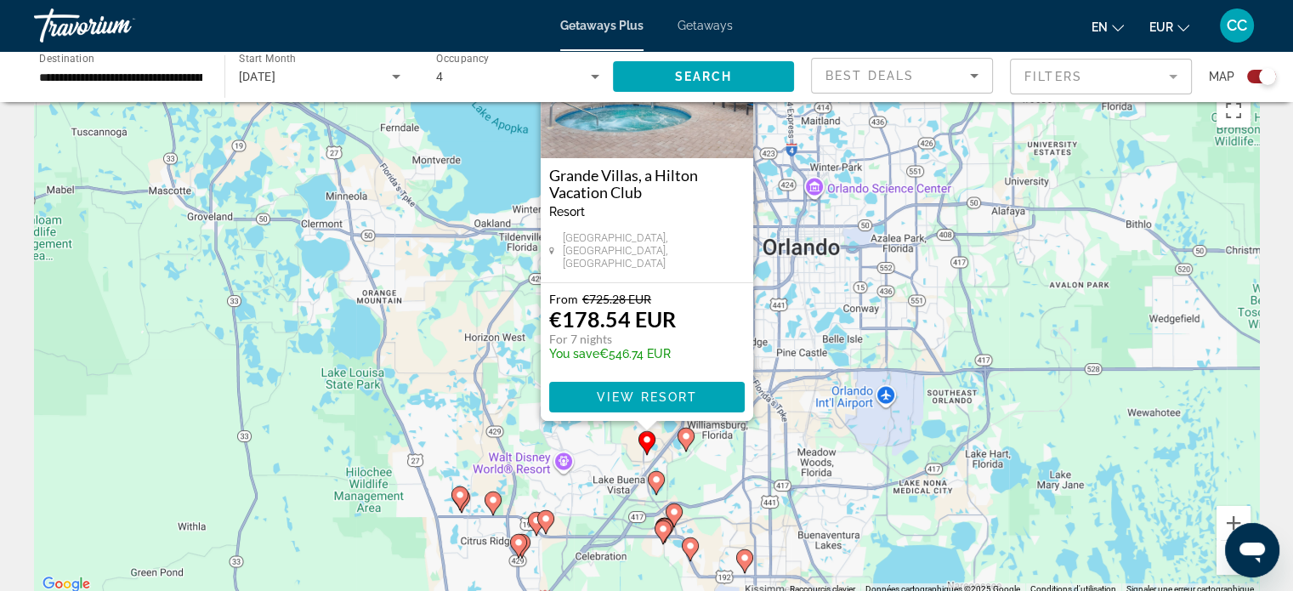
click at [660, 480] on image "Main content" at bounding box center [656, 479] width 10 height 10
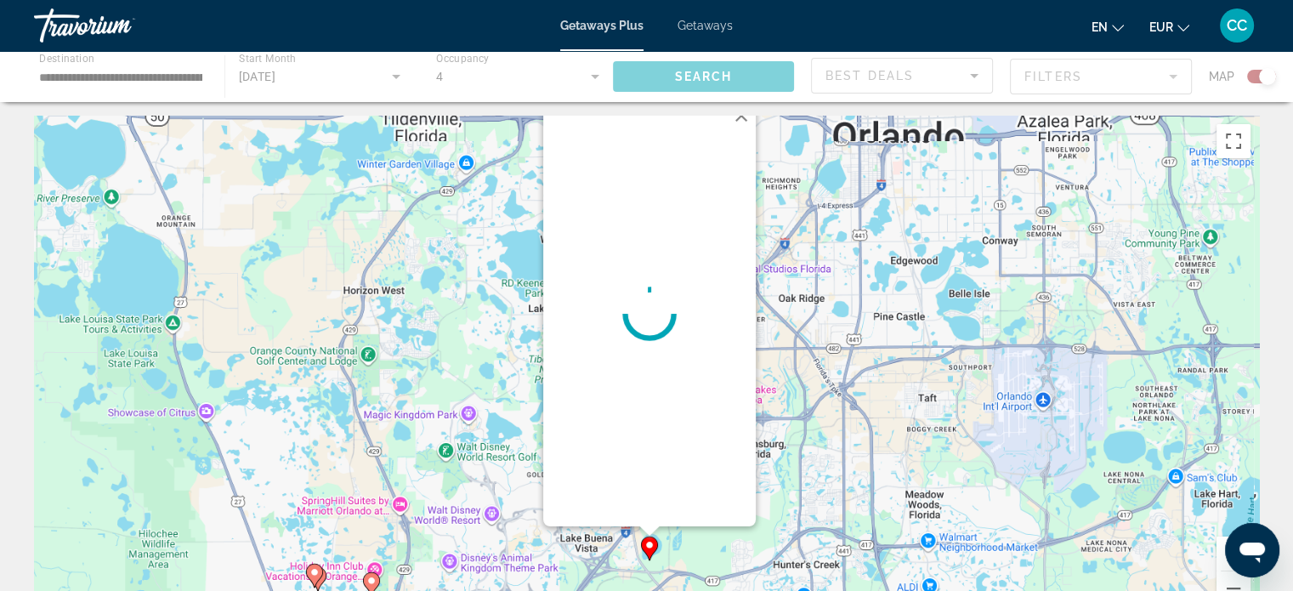
scroll to position [0, 0]
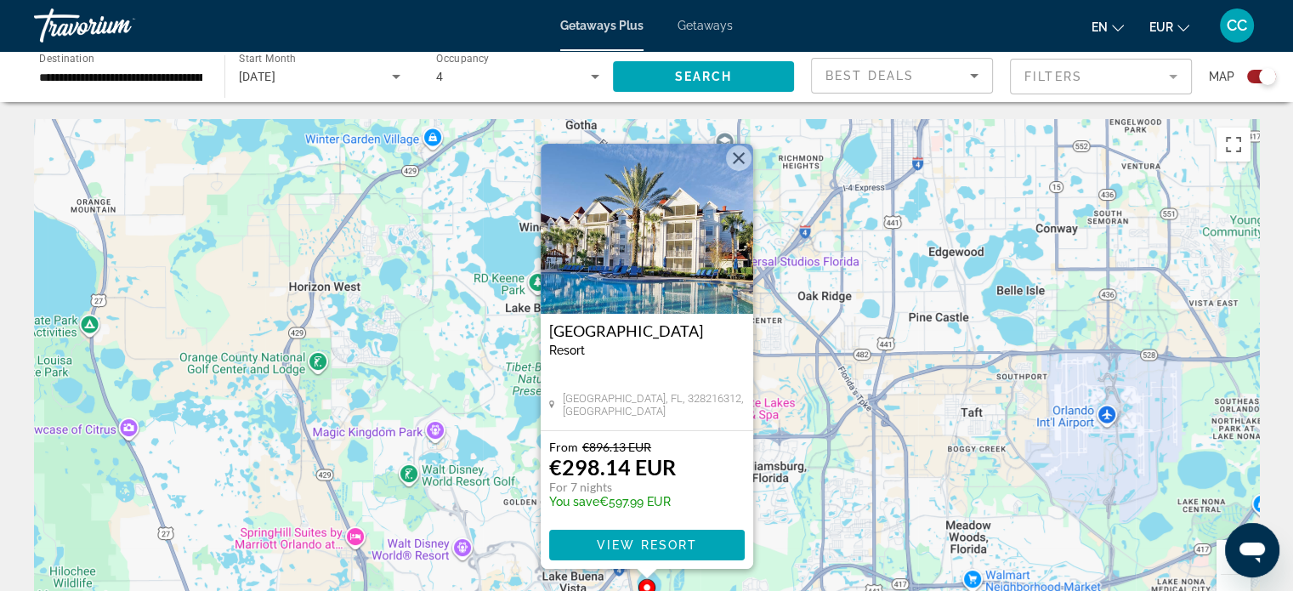
click at [747, 160] on button "Fermer" at bounding box center [739, 158] width 26 height 26
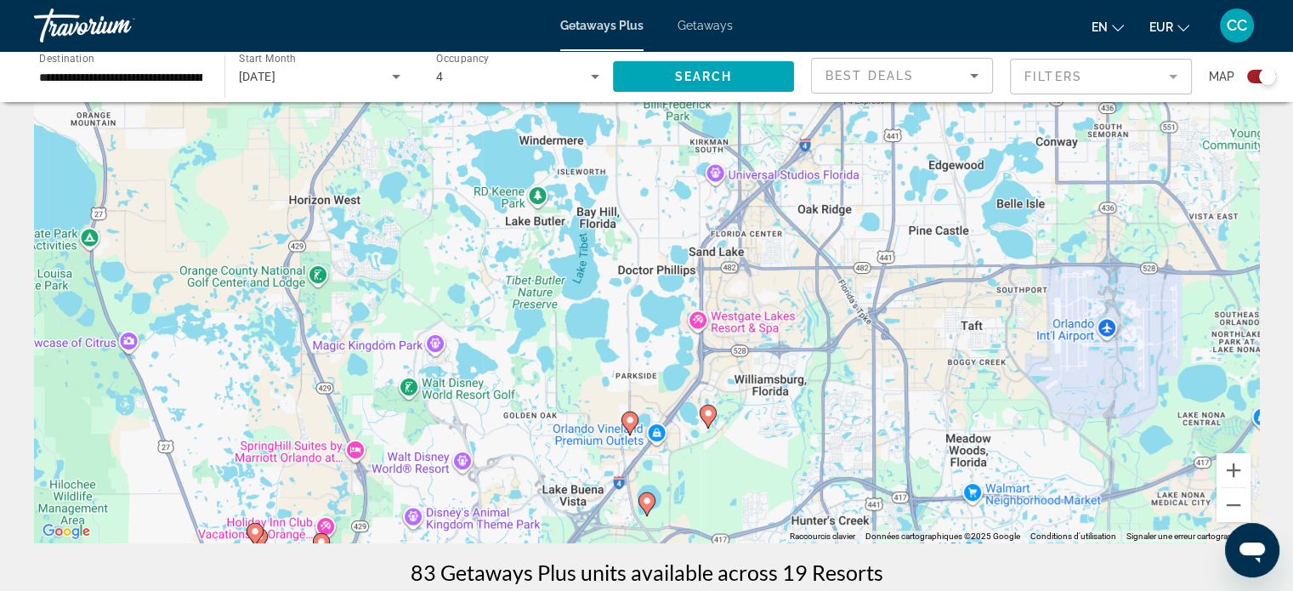
scroll to position [85, 0]
click at [1224, 505] on button "Zoom arrière" at bounding box center [1234, 507] width 34 height 34
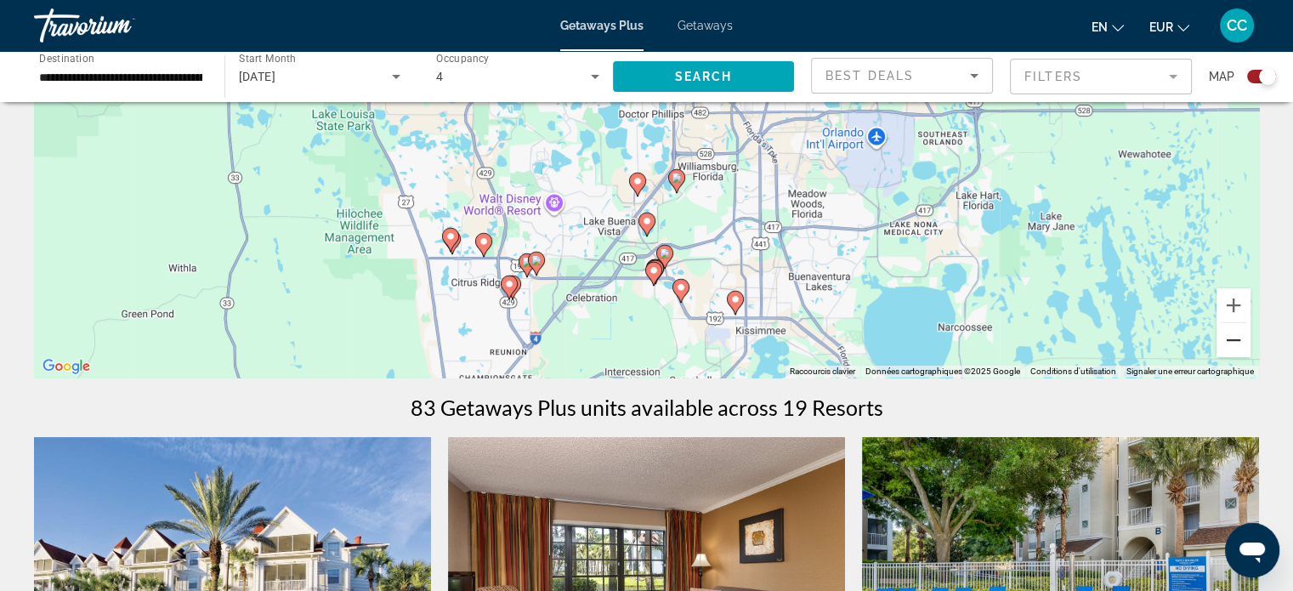
scroll to position [255, 0]
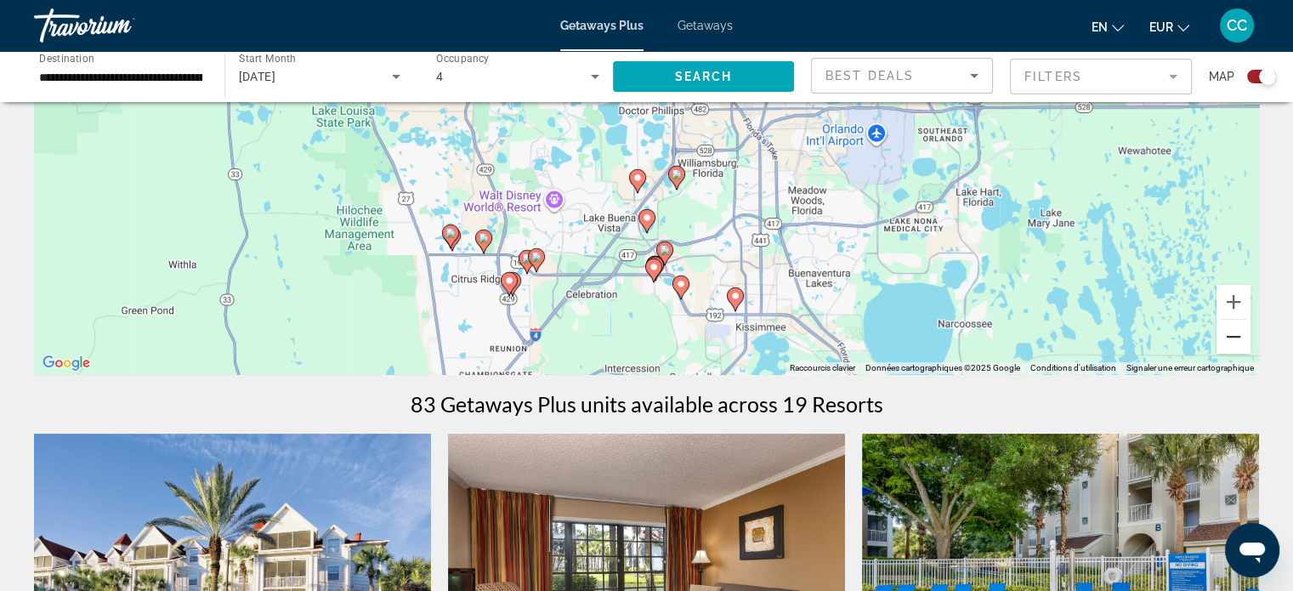
click at [1225, 338] on button "Zoom arrière" at bounding box center [1234, 337] width 34 height 34
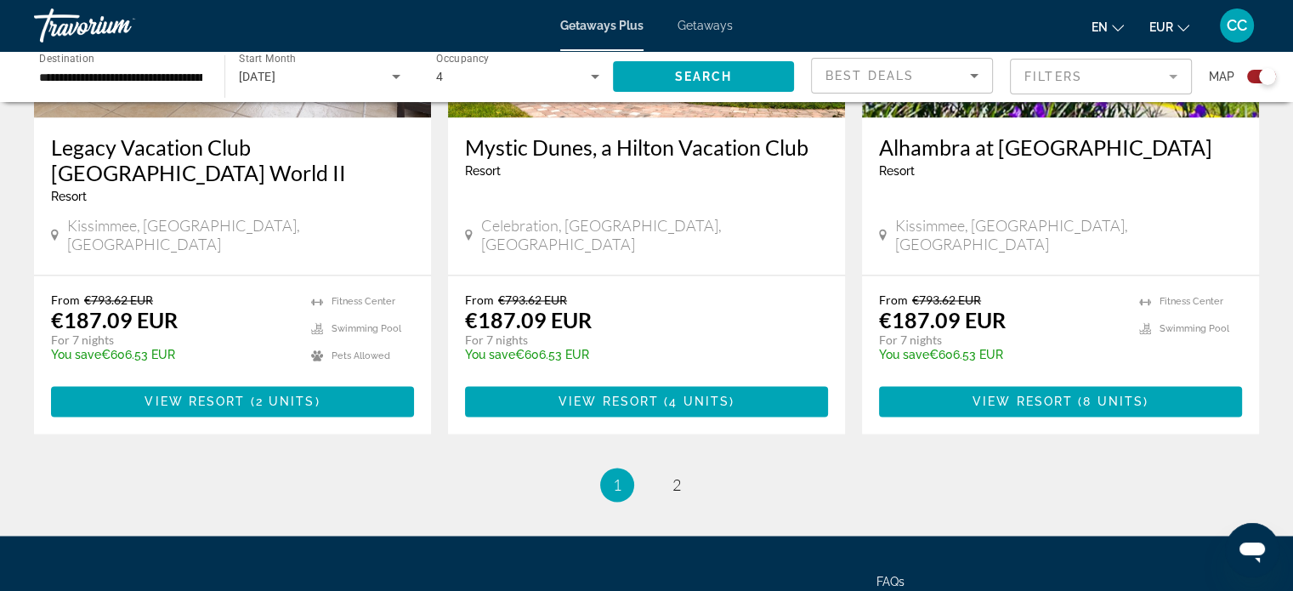
scroll to position [2721, 0]
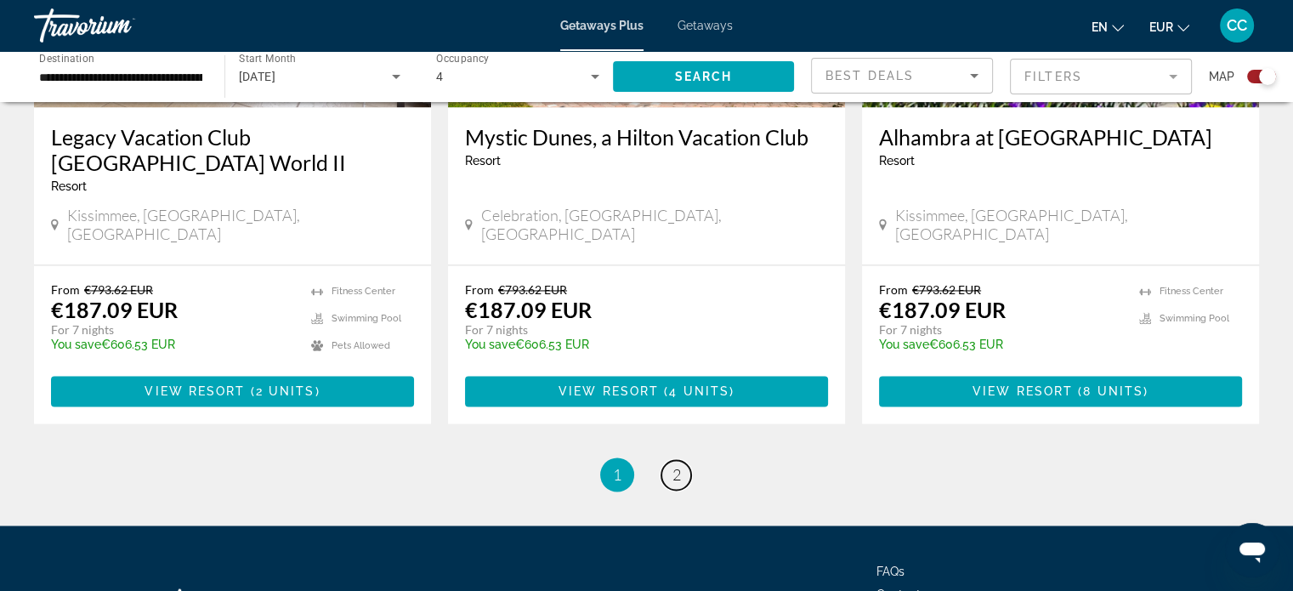
click at [668, 457] on li "page 2" at bounding box center [677, 474] width 34 height 34
click at [667, 460] on link "page 2" at bounding box center [676, 475] width 30 height 30
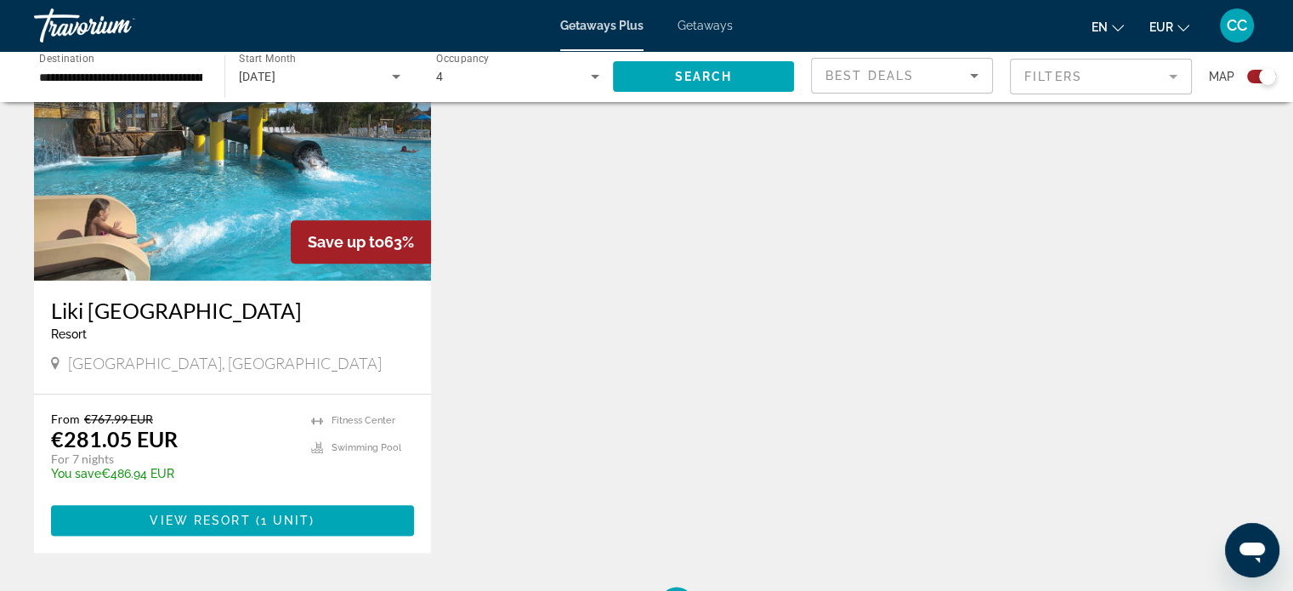
scroll to position [2108, 0]
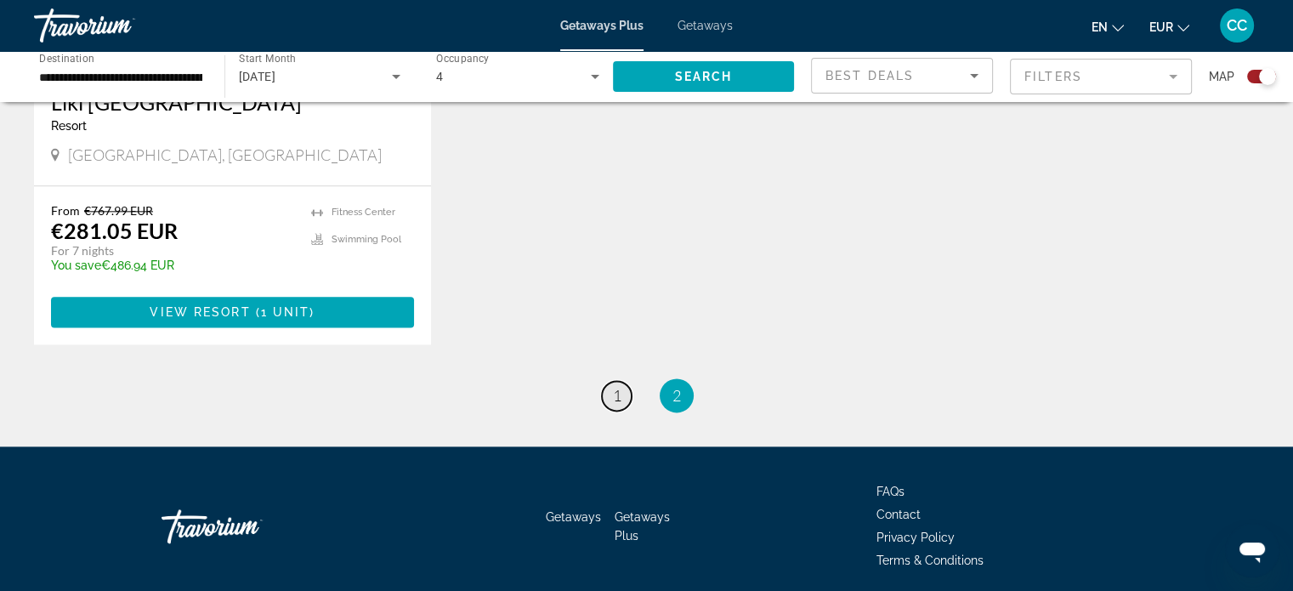
click at [626, 381] on link "page 1" at bounding box center [617, 396] width 30 height 30
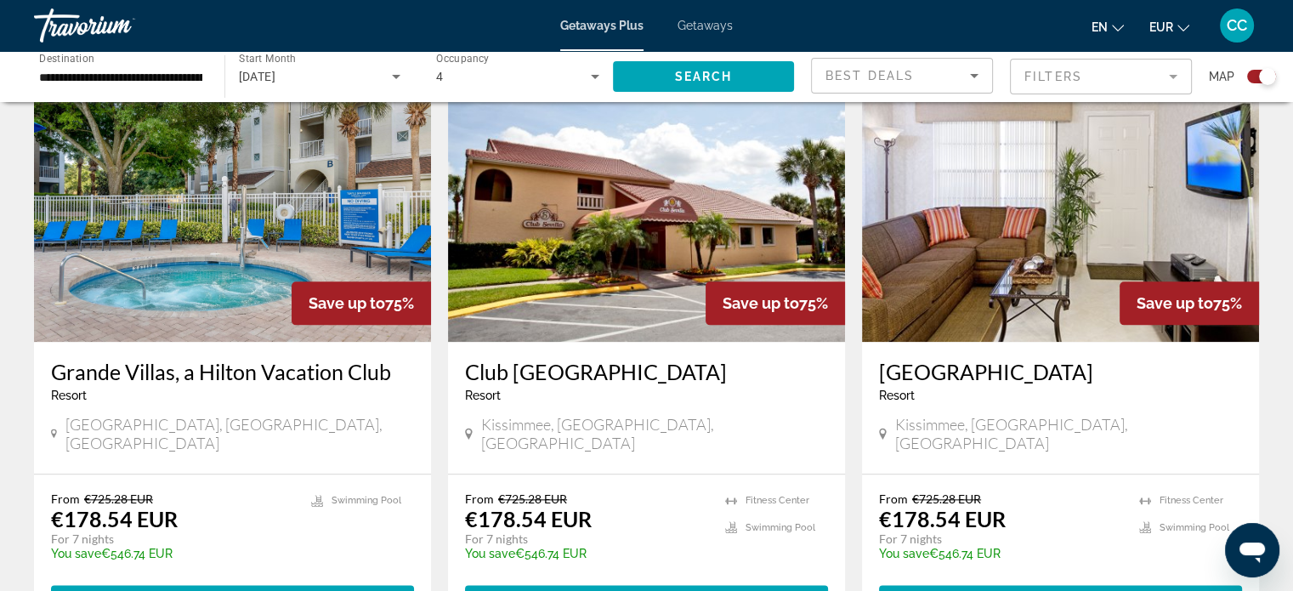
scroll to position [1929, 0]
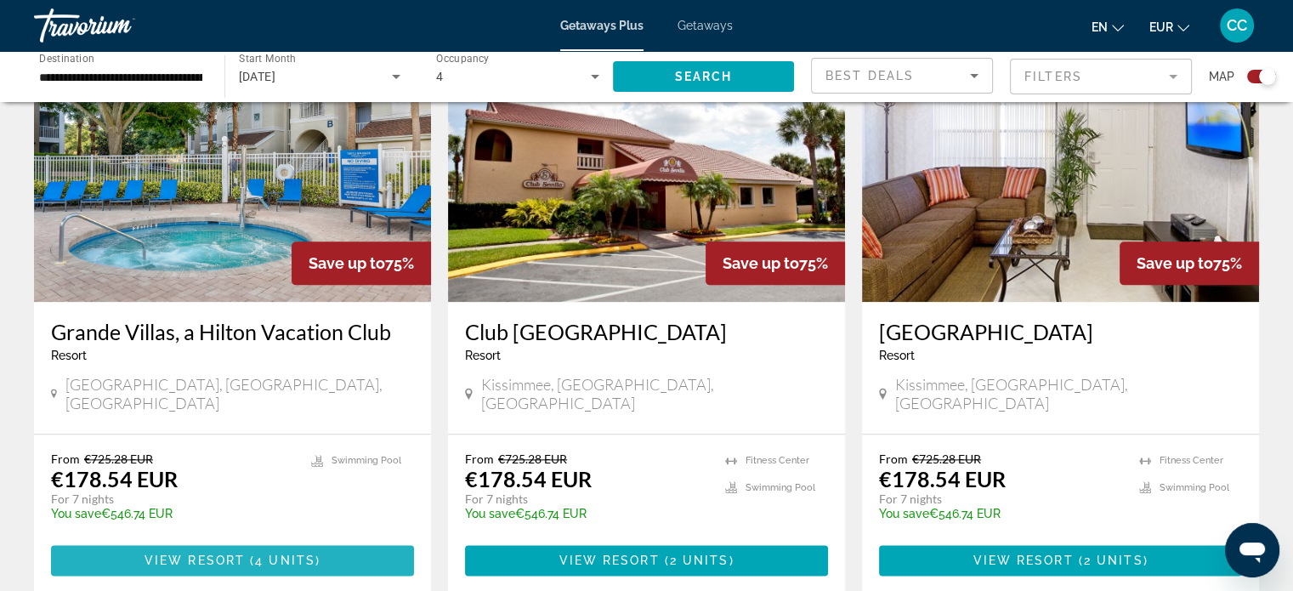
click at [214, 540] on span "Main content" at bounding box center [232, 560] width 363 height 41
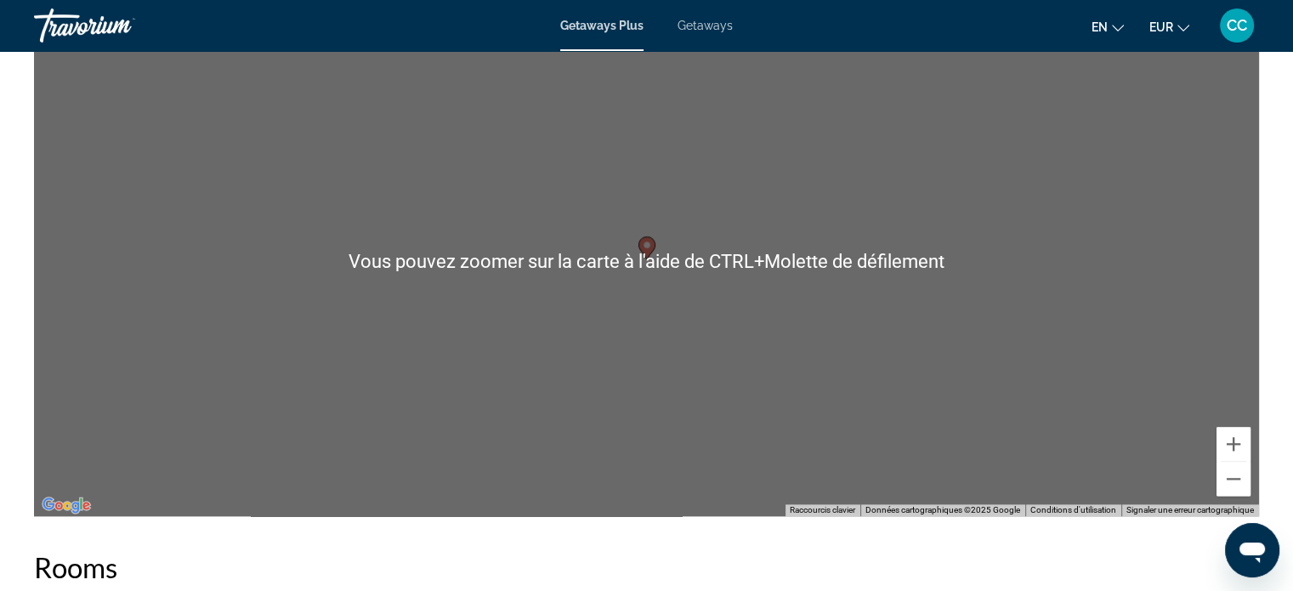
scroll to position [2171, 0]
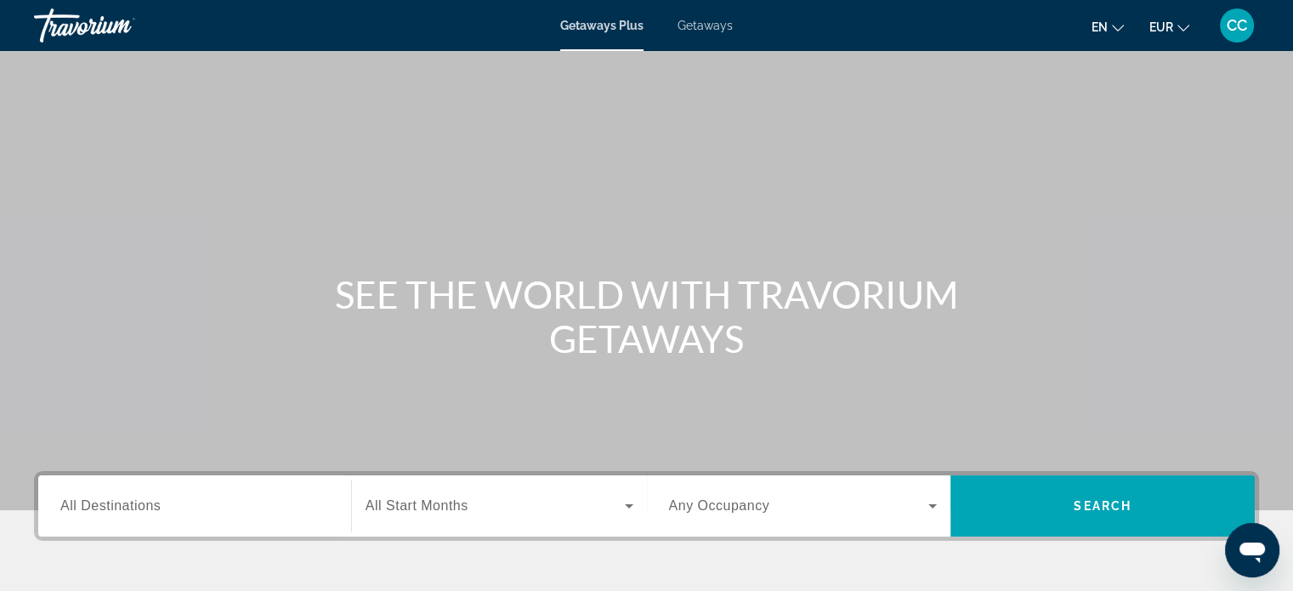
click at [159, 516] on div "Search widget" at bounding box center [194, 506] width 269 height 48
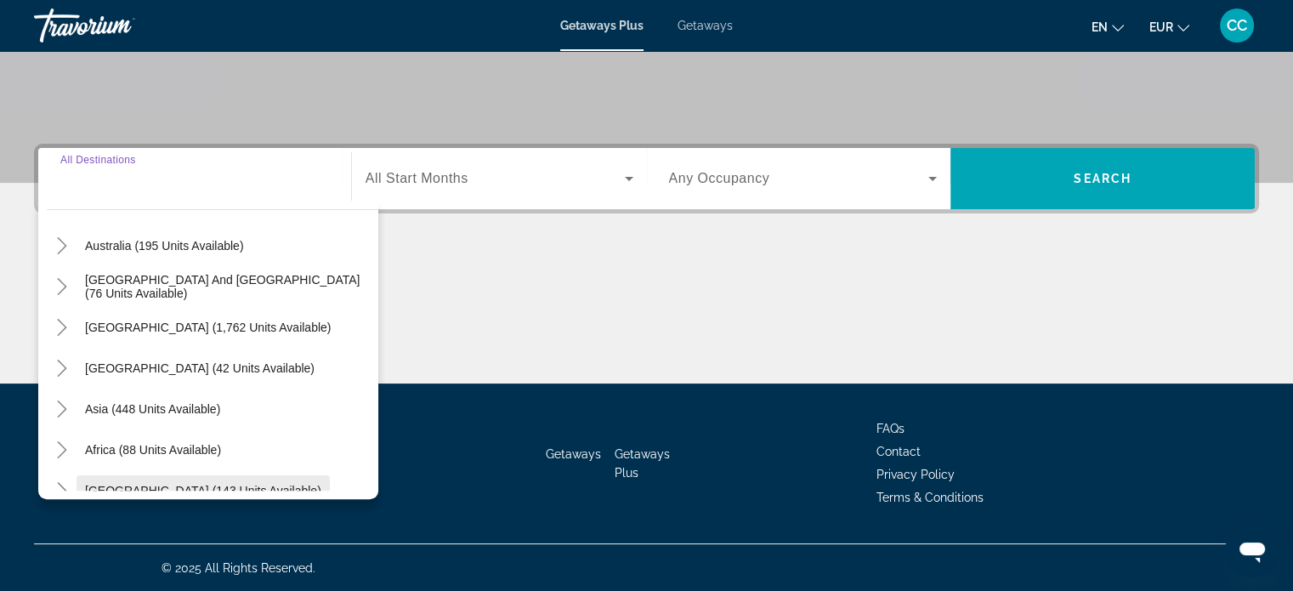
scroll to position [275, 0]
